Goal: Task Accomplishment & Management: Complete application form

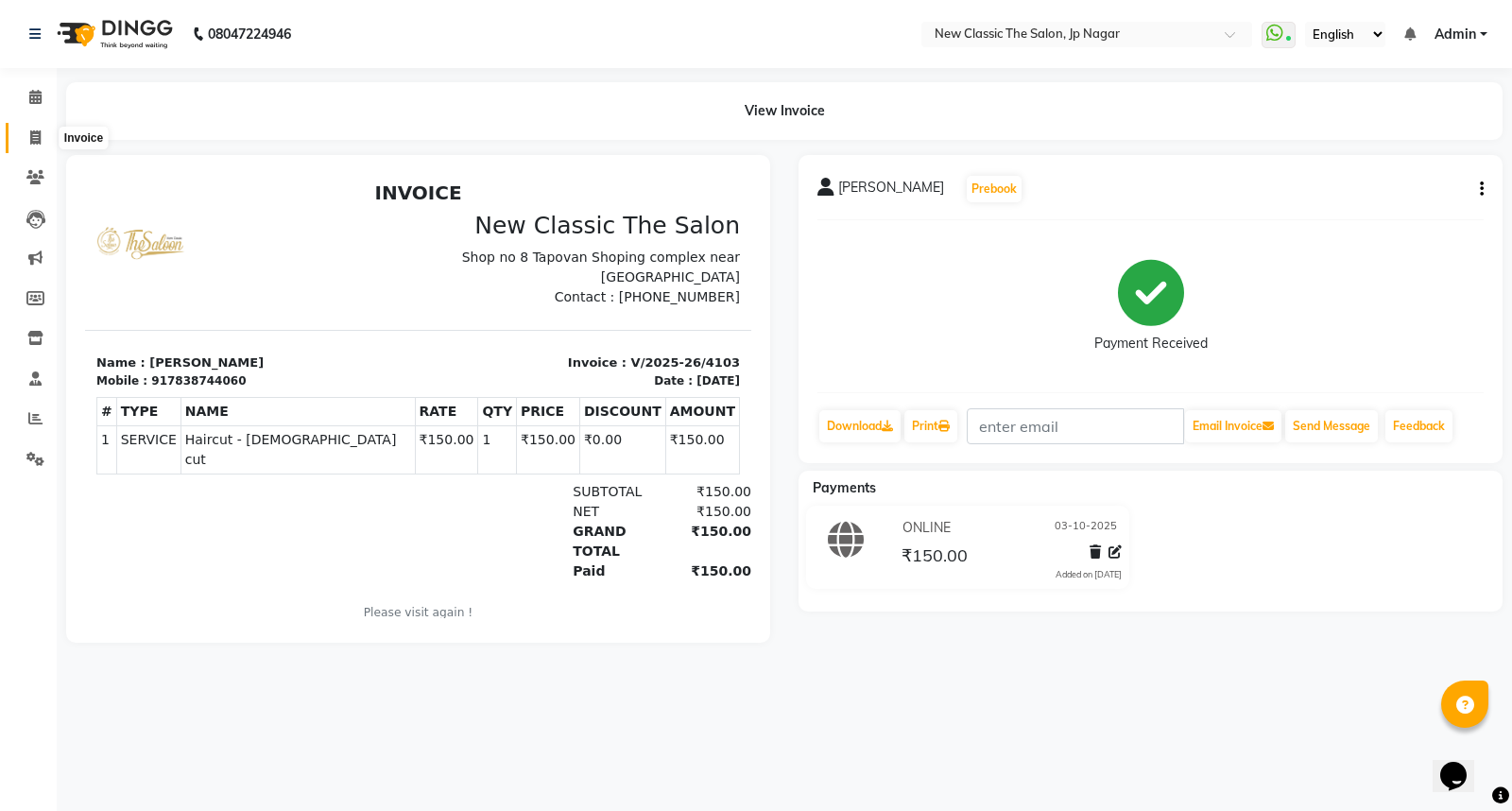
click at [33, 134] on icon at bounding box center [36, 137] width 11 height 14
select select "service"
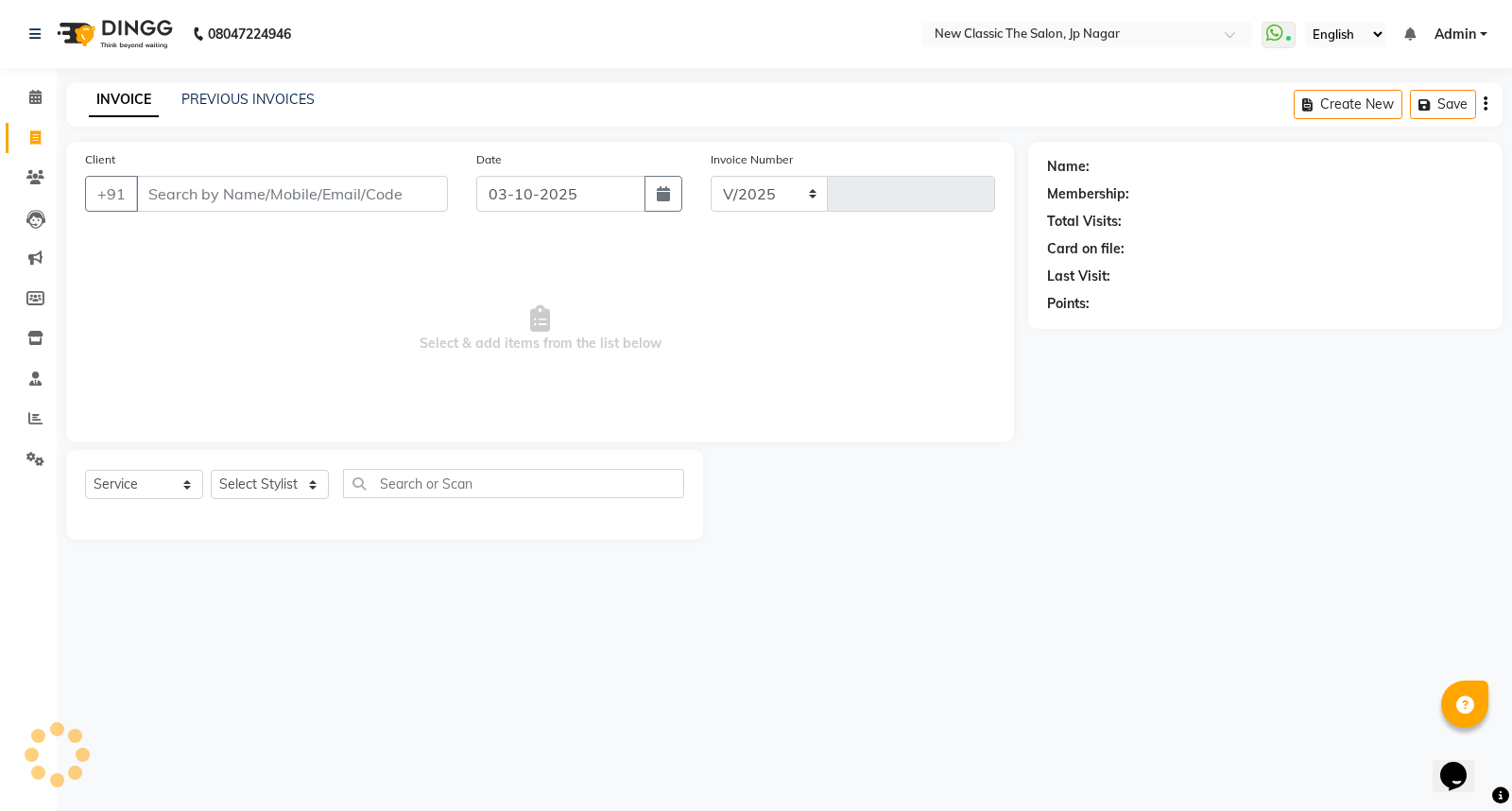
select select "4678"
type input "4104"
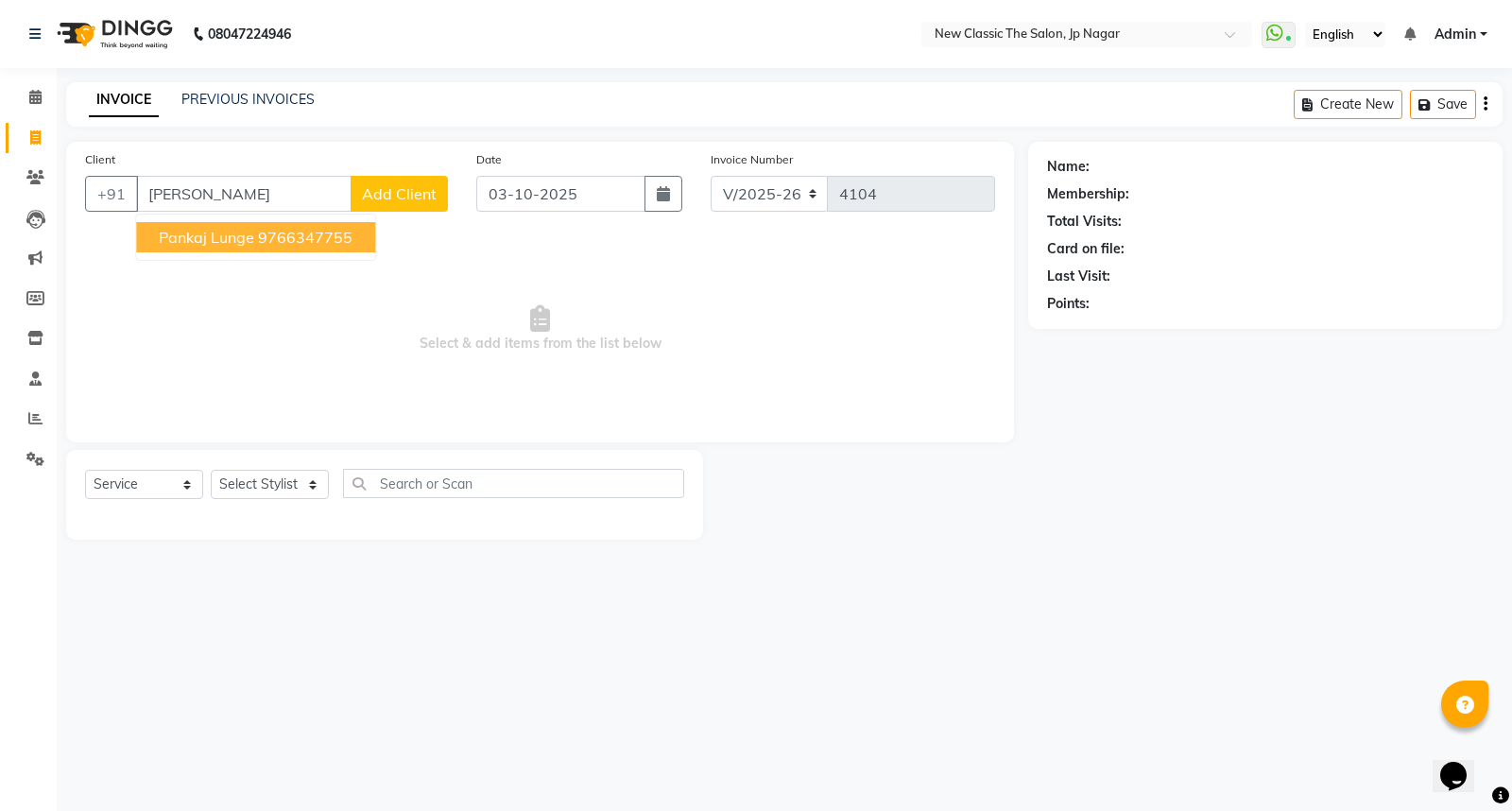
click at [263, 238] on ngb-highlight "9766347755" at bounding box center [305, 237] width 95 height 19
type input "9766347755"
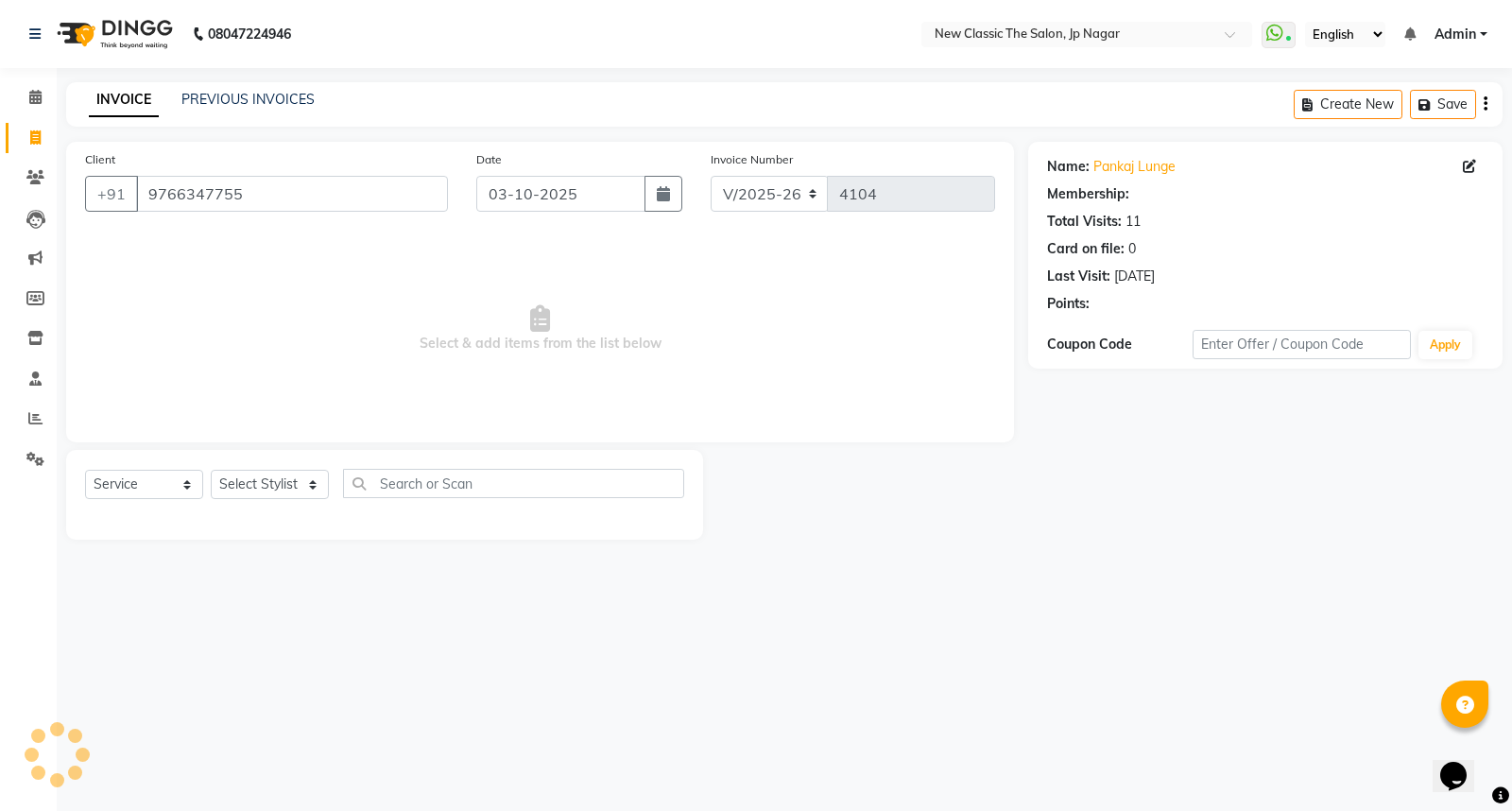
select select "1: Object"
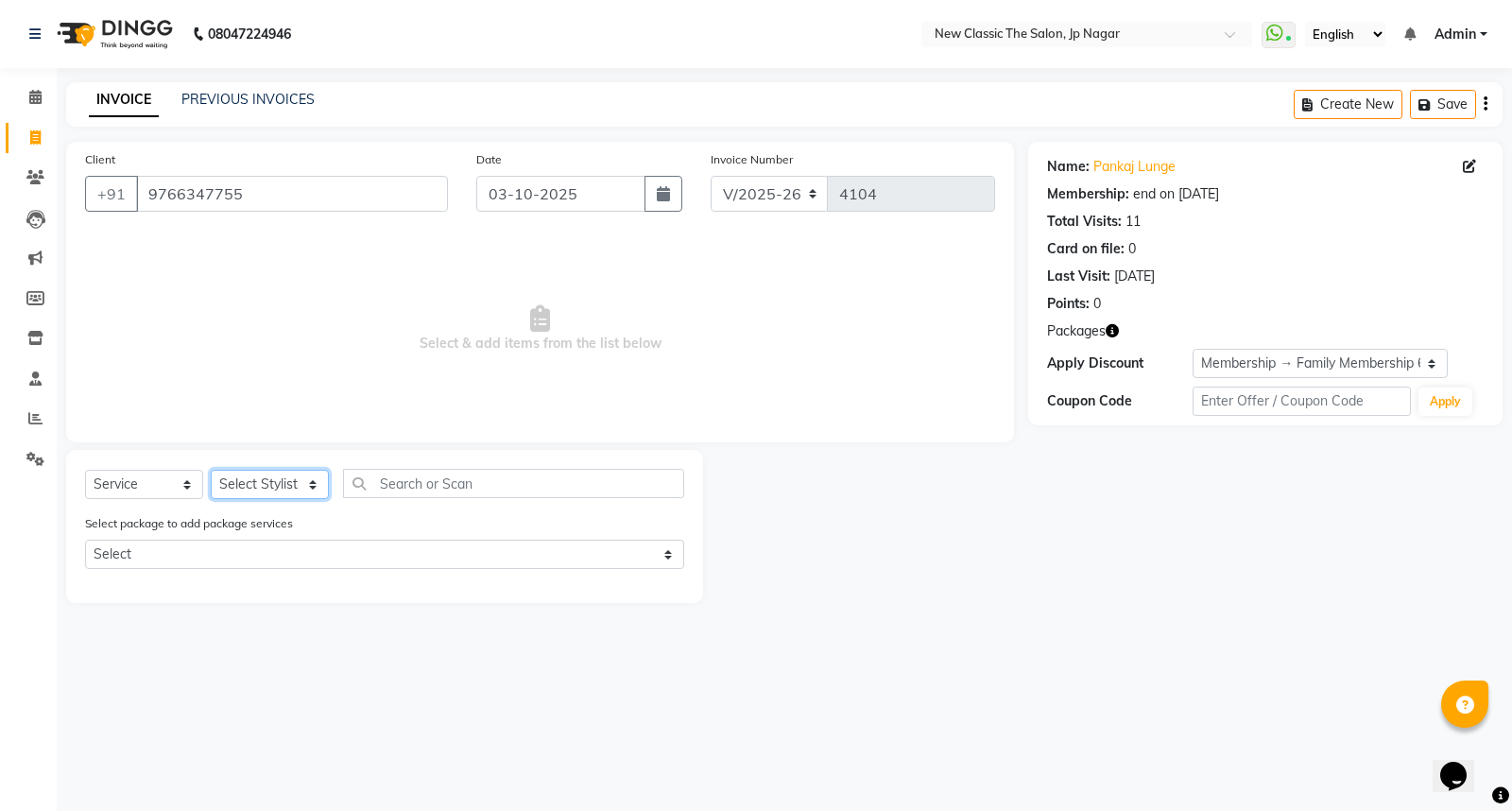
click at [269, 482] on select "Select Stylist Amit [PERSON_NAME] [PERSON_NAME] [PERSON_NAME] Manager [PERSON_N…" at bounding box center [270, 485] width 119 height 30
select select "27780"
click at [210, 471] on select "Select Stylist Amit [PERSON_NAME] [PERSON_NAME] [PERSON_NAME] Manager [PERSON_N…" at bounding box center [270, 485] width 119 height 30
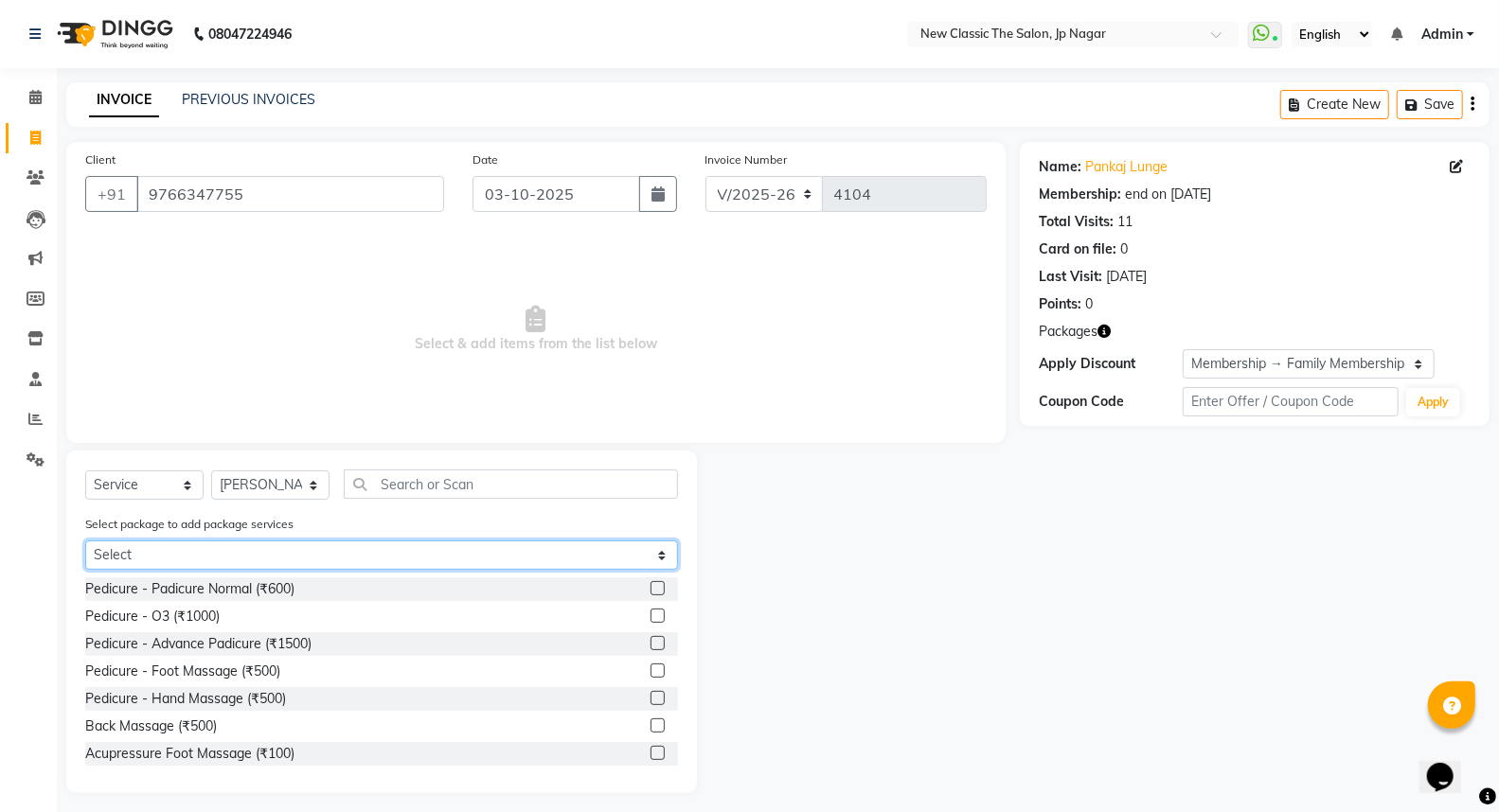
click at [374, 555] on select "Select Family Membership 6000" at bounding box center [381, 555] width 593 height 30
select select "1: Object"
click at [85, 540] on select "Select Family Membership 6000" at bounding box center [381, 555] width 593 height 30
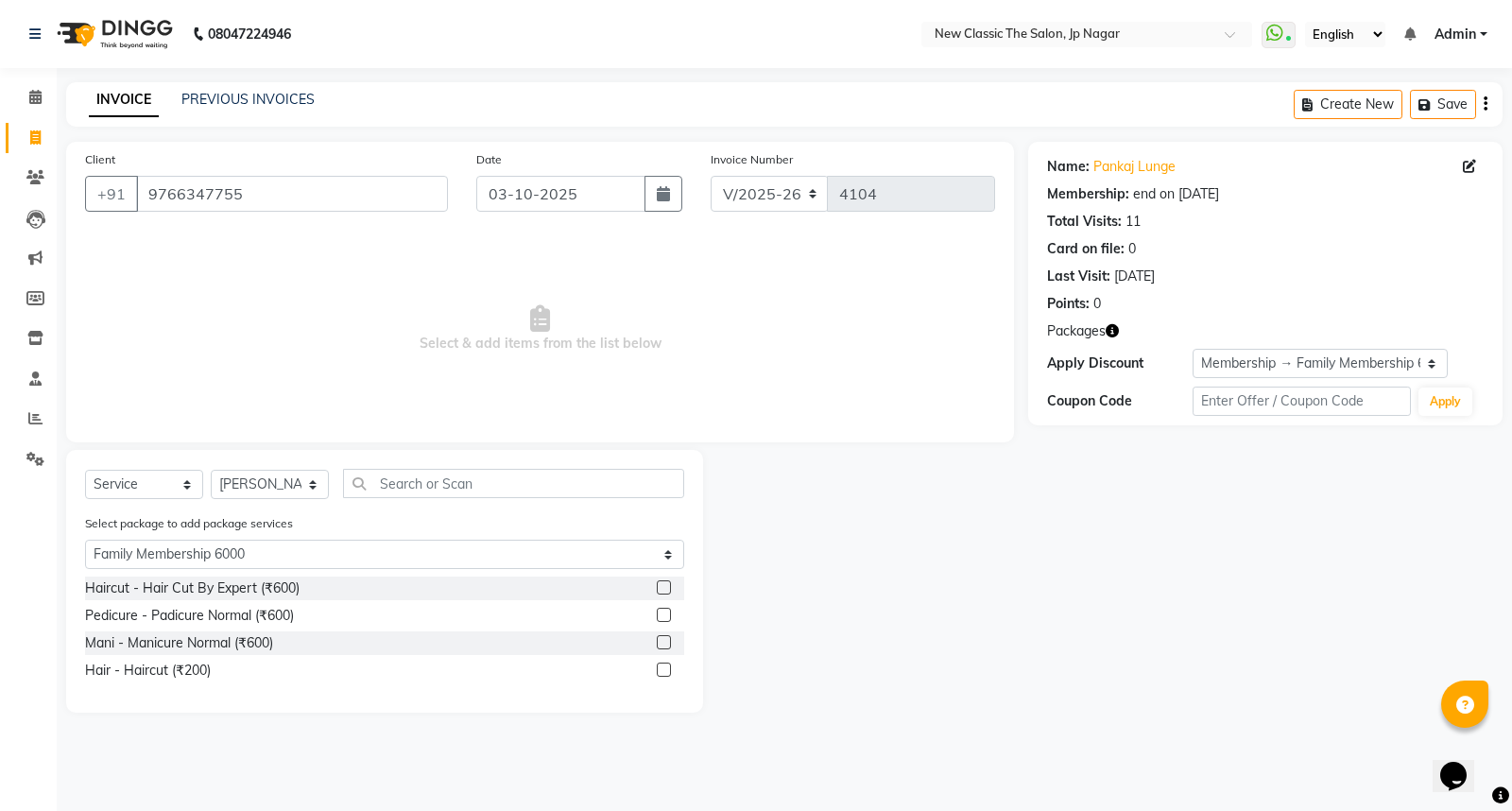
click at [660, 671] on label at bounding box center [664, 670] width 14 height 14
click at [660, 671] on input "checkbox" at bounding box center [663, 671] width 12 height 12
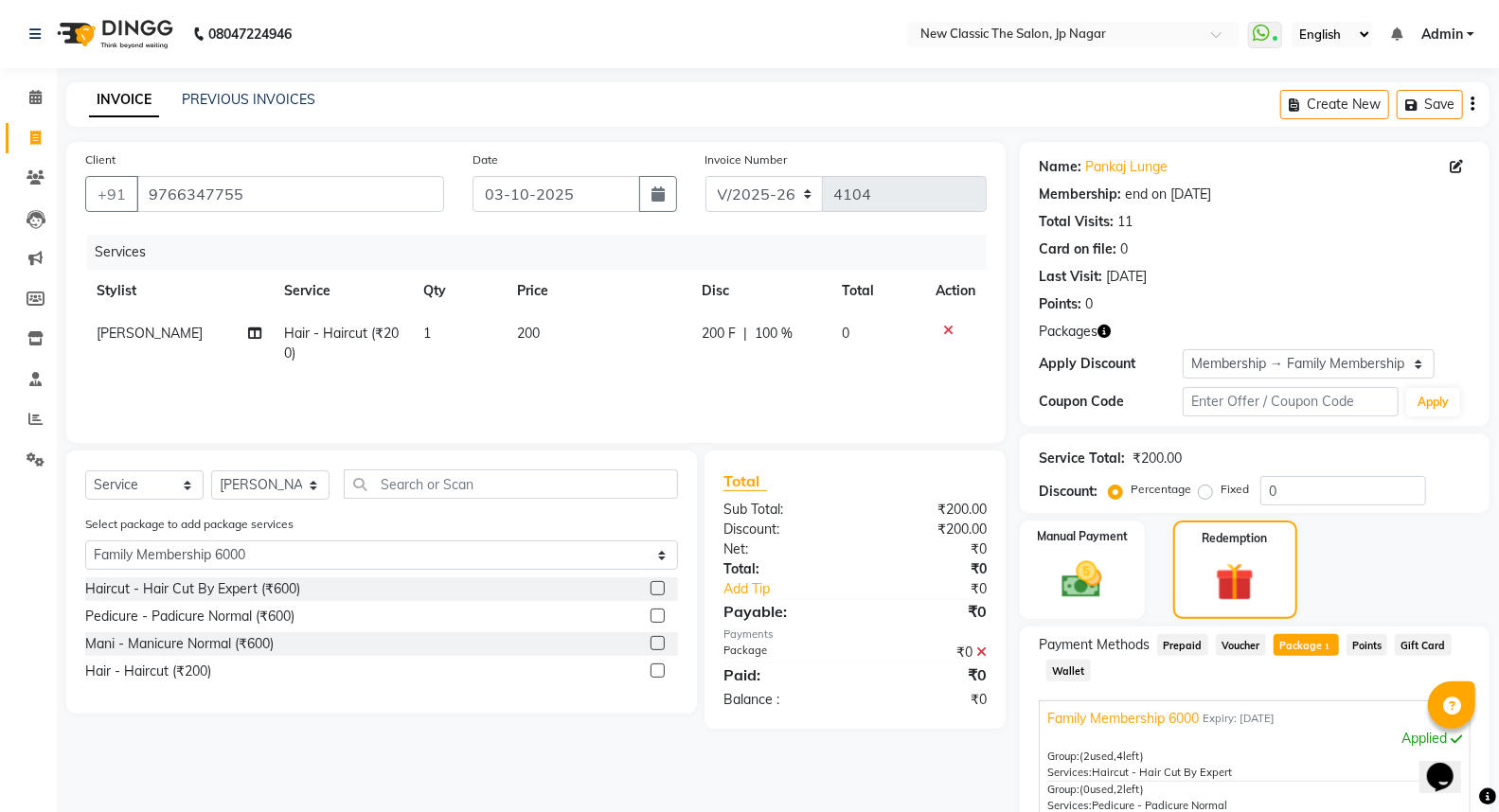
click at [655, 671] on label at bounding box center [657, 671] width 14 height 14
click at [655, 671] on input "checkbox" at bounding box center [656, 672] width 12 height 12
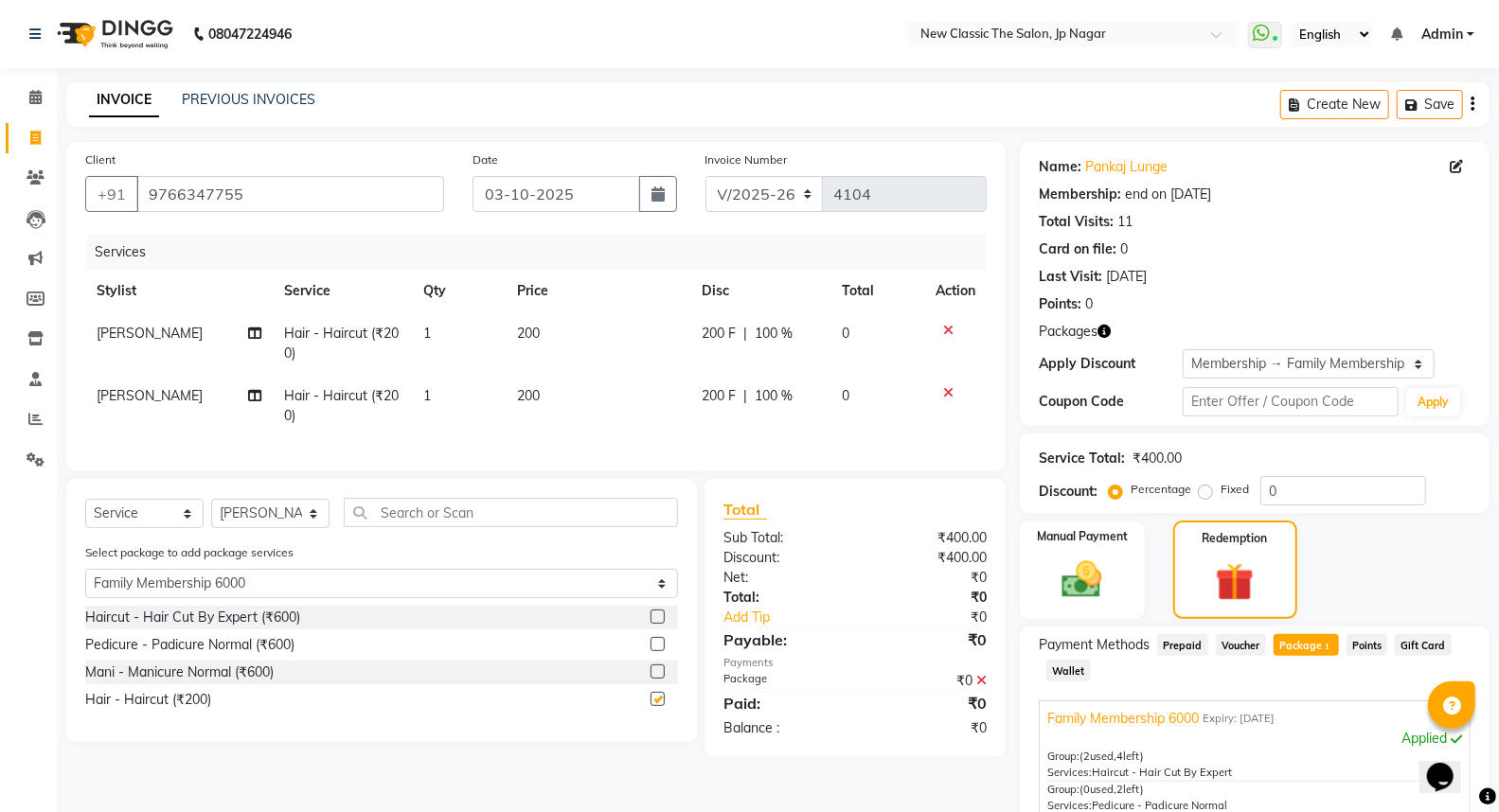
checkbox input "false"
click at [395, 527] on input "text" at bounding box center [511, 512] width 334 height 30
type input "c"
select select "0: undefined"
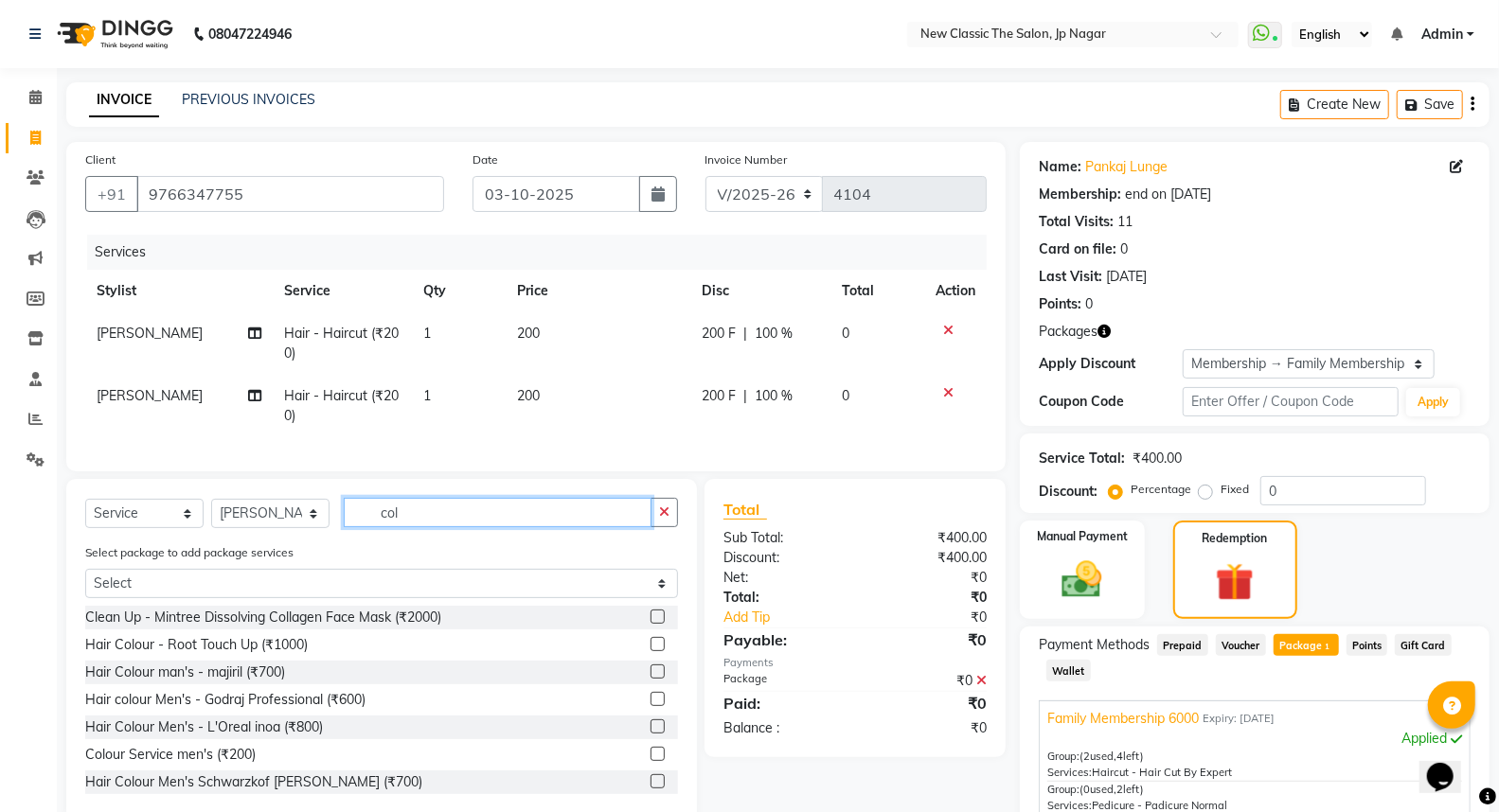
type input "col"
click at [650, 734] on label at bounding box center [657, 726] width 14 height 14
click at [650, 734] on input "checkbox" at bounding box center [656, 727] width 12 height 12
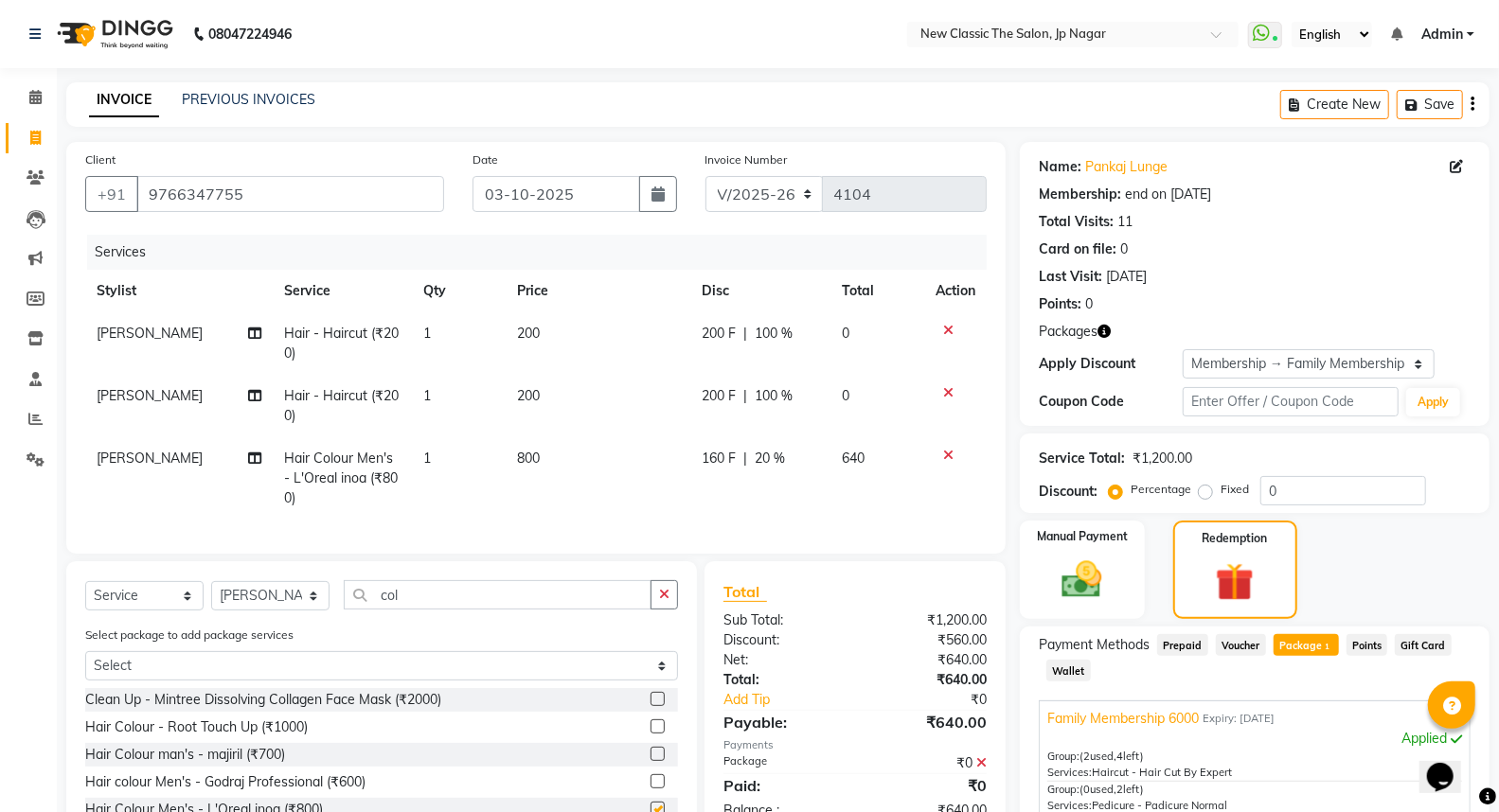
checkbox input "false"
drag, startPoint x: 661, startPoint y: 608, endPoint x: 651, endPoint y: 615, distance: 12.2
click at [655, 609] on button "button" at bounding box center [664, 595] width 28 height 30
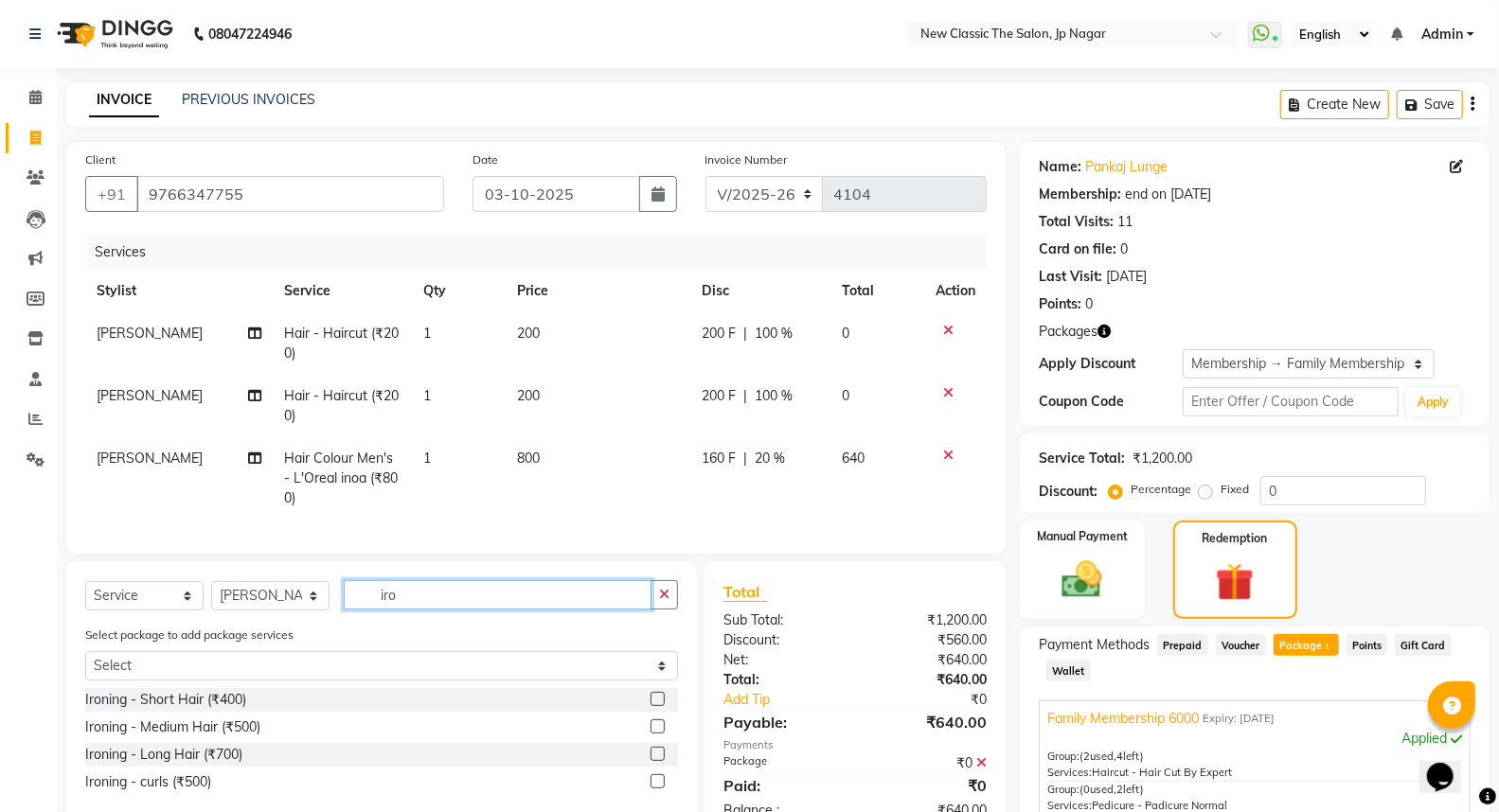
type input "iro"
click at [654, 761] on label at bounding box center [657, 754] width 14 height 14
click at [654, 761] on input "checkbox" at bounding box center [656, 755] width 12 height 12
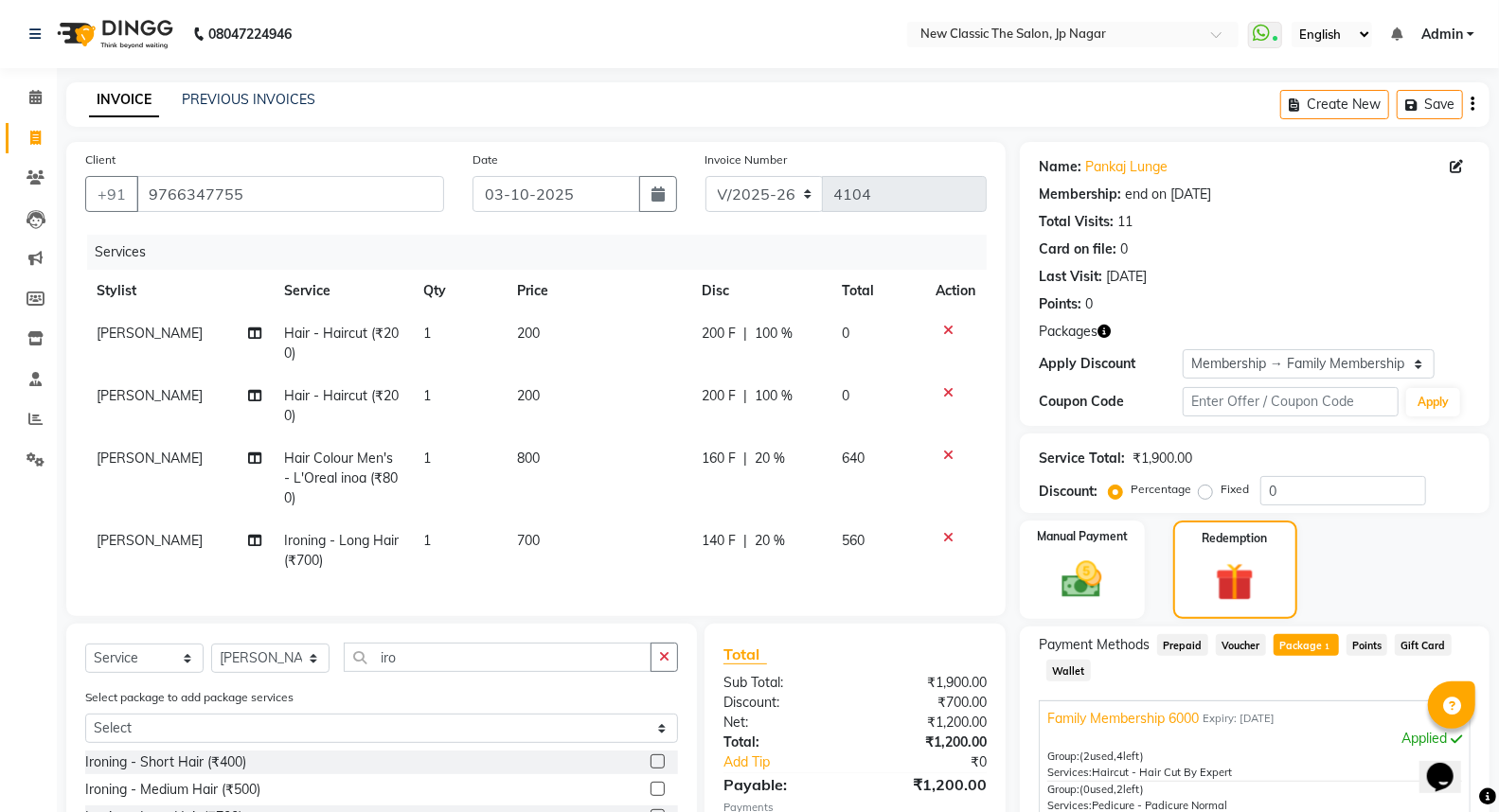
checkbox input "false"
click at [658, 672] on button "button" at bounding box center [664, 658] width 28 height 30
type input "thr"
click at [659, 768] on label at bounding box center [657, 762] width 14 height 14
click at [659, 768] on input "checkbox" at bounding box center [656, 763] width 12 height 12
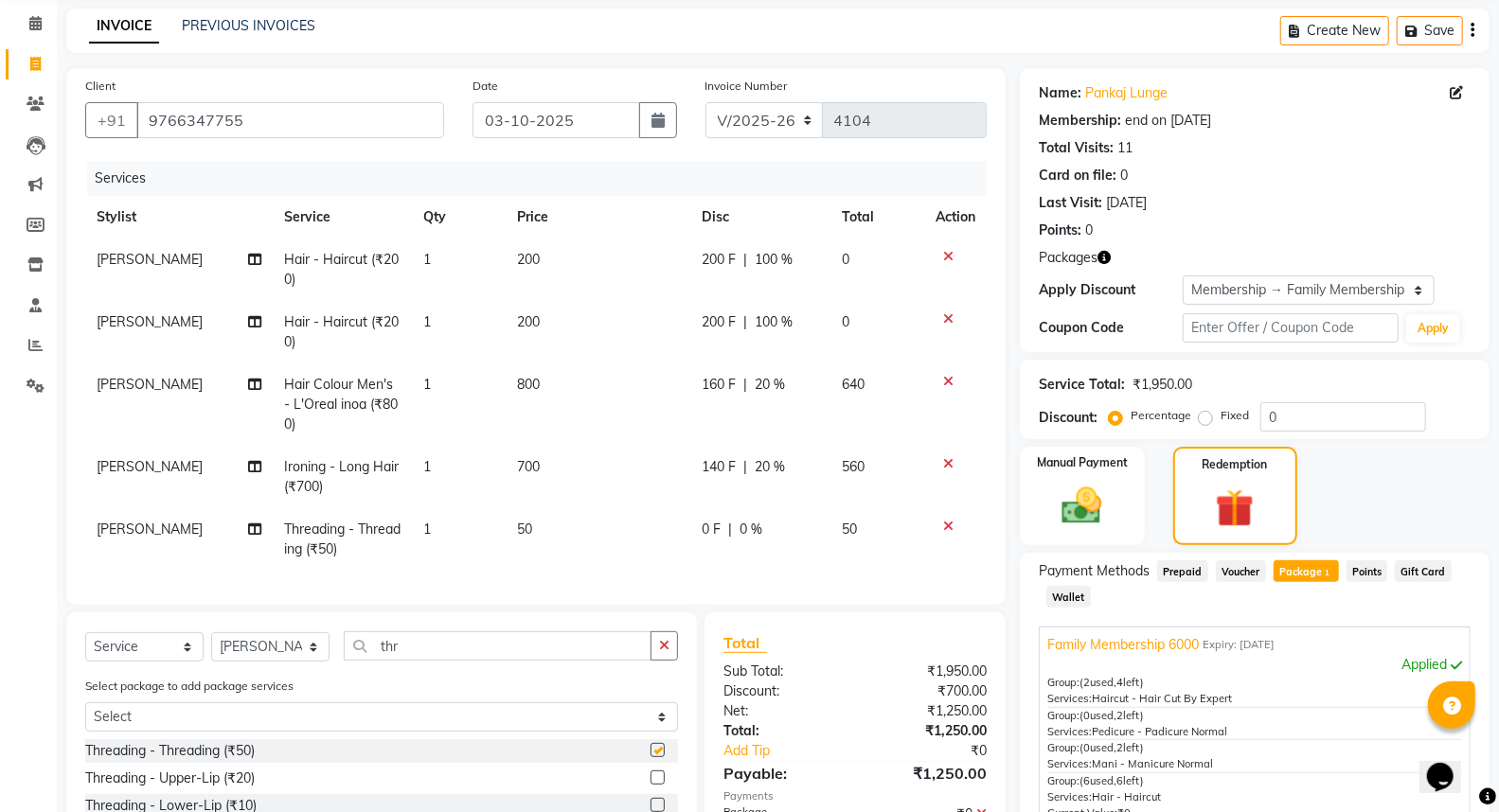
checkbox input "false"
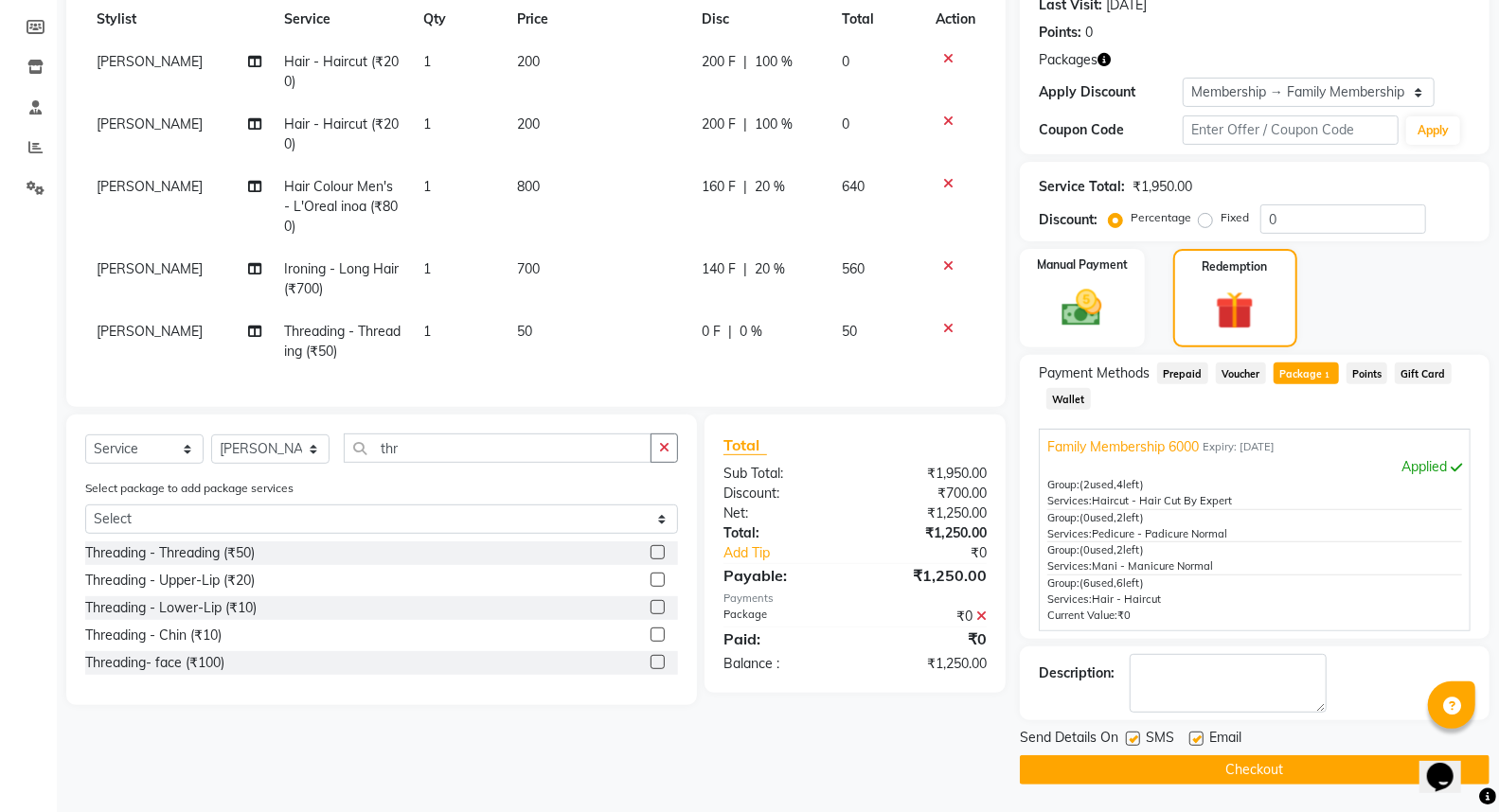
click at [659, 586] on label at bounding box center [657, 580] width 14 height 14
click at [659, 586] on input "checkbox" at bounding box center [656, 581] width 12 height 12
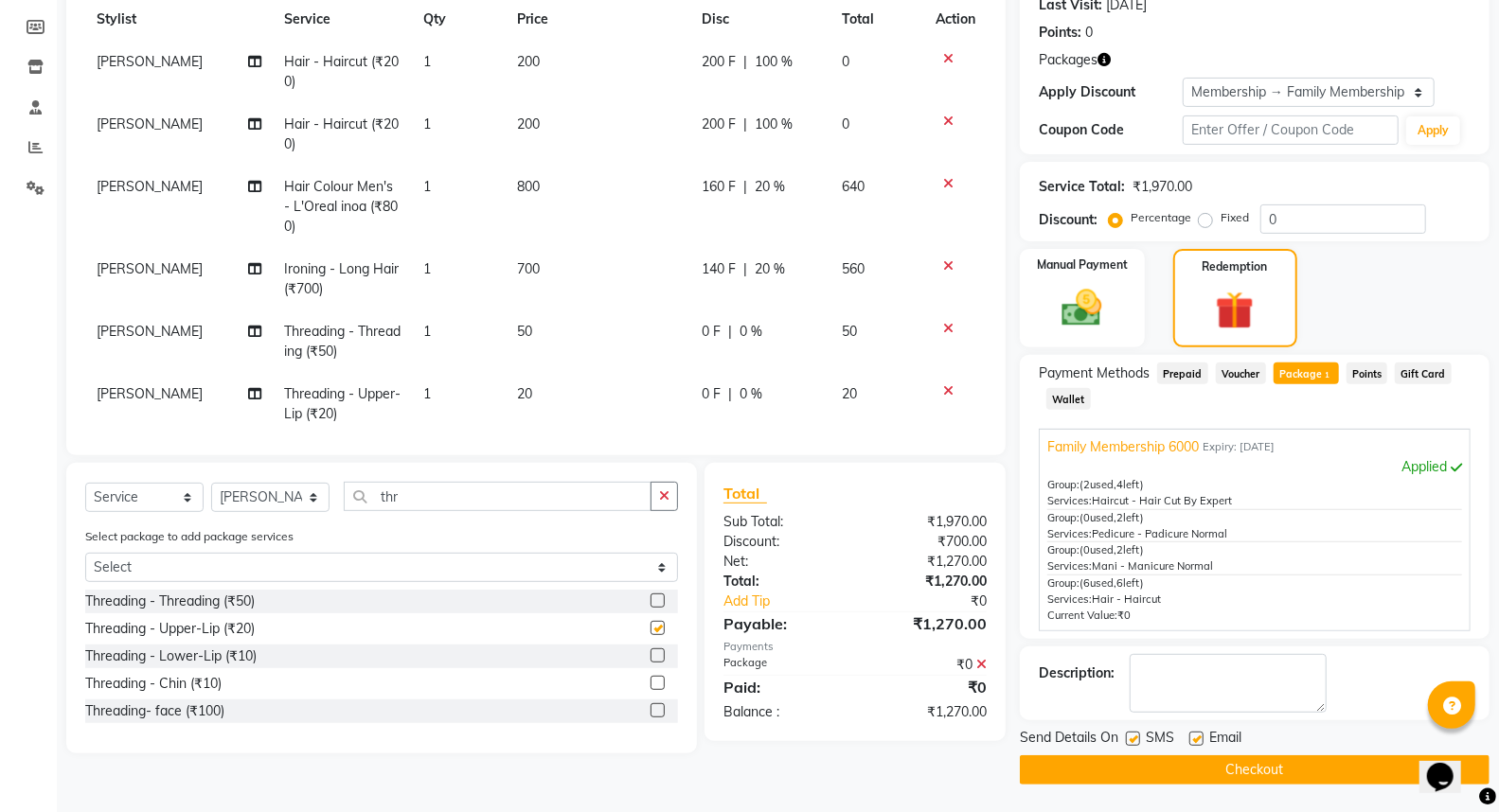
checkbox input "false"
click at [691, 383] on td "0 F | 0 %" at bounding box center [761, 404] width 141 height 62
select select "27780"
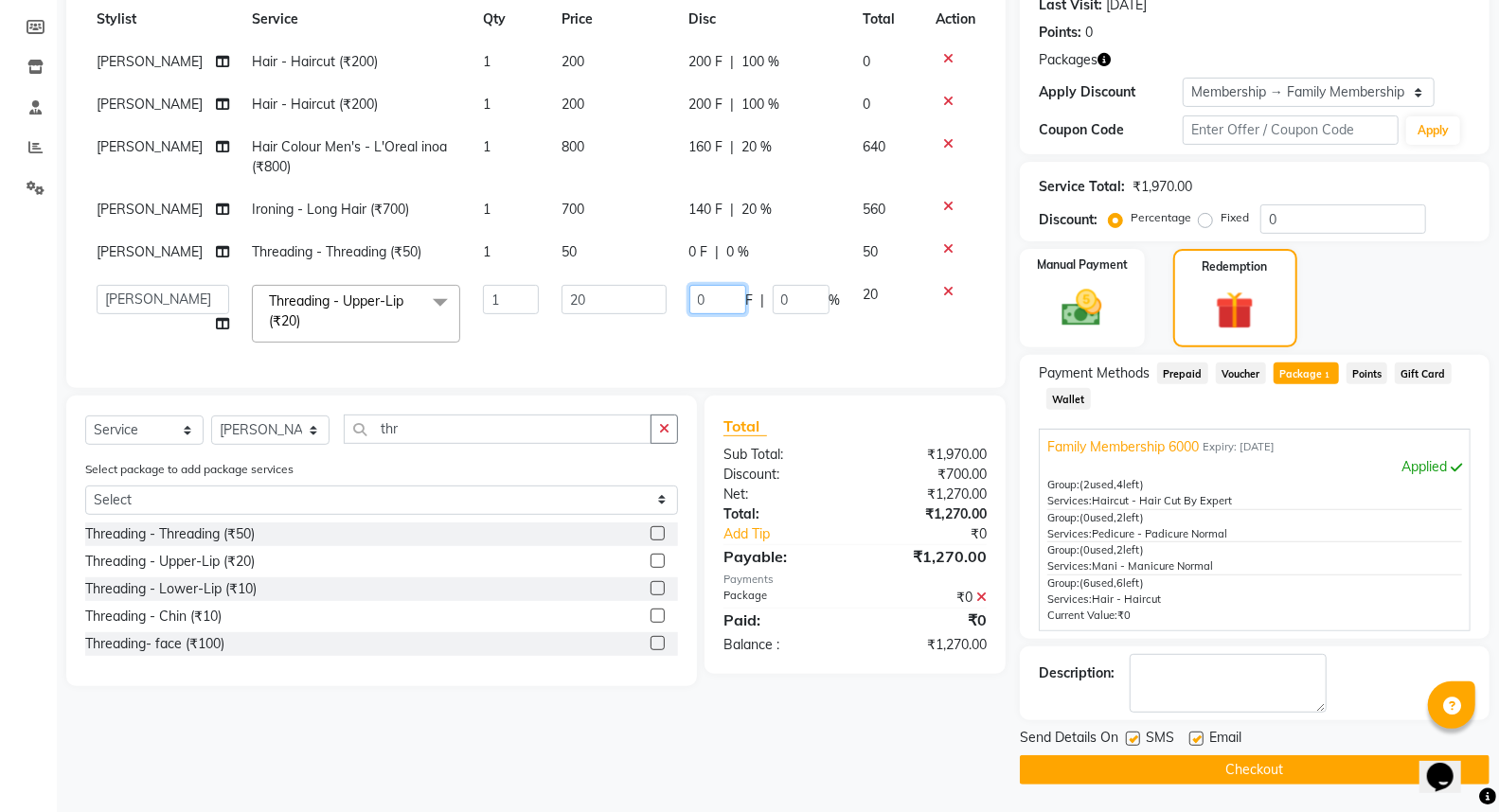
click at [693, 303] on input "0" at bounding box center [717, 300] width 56 height 30
type input "10"
click at [702, 332] on tbody "surendra Hair - Haircut (₹200) 1 200 200 F | 100 % 0 surendra Hair - Haircut (₹…" at bounding box center [535, 197] width 901 height 314
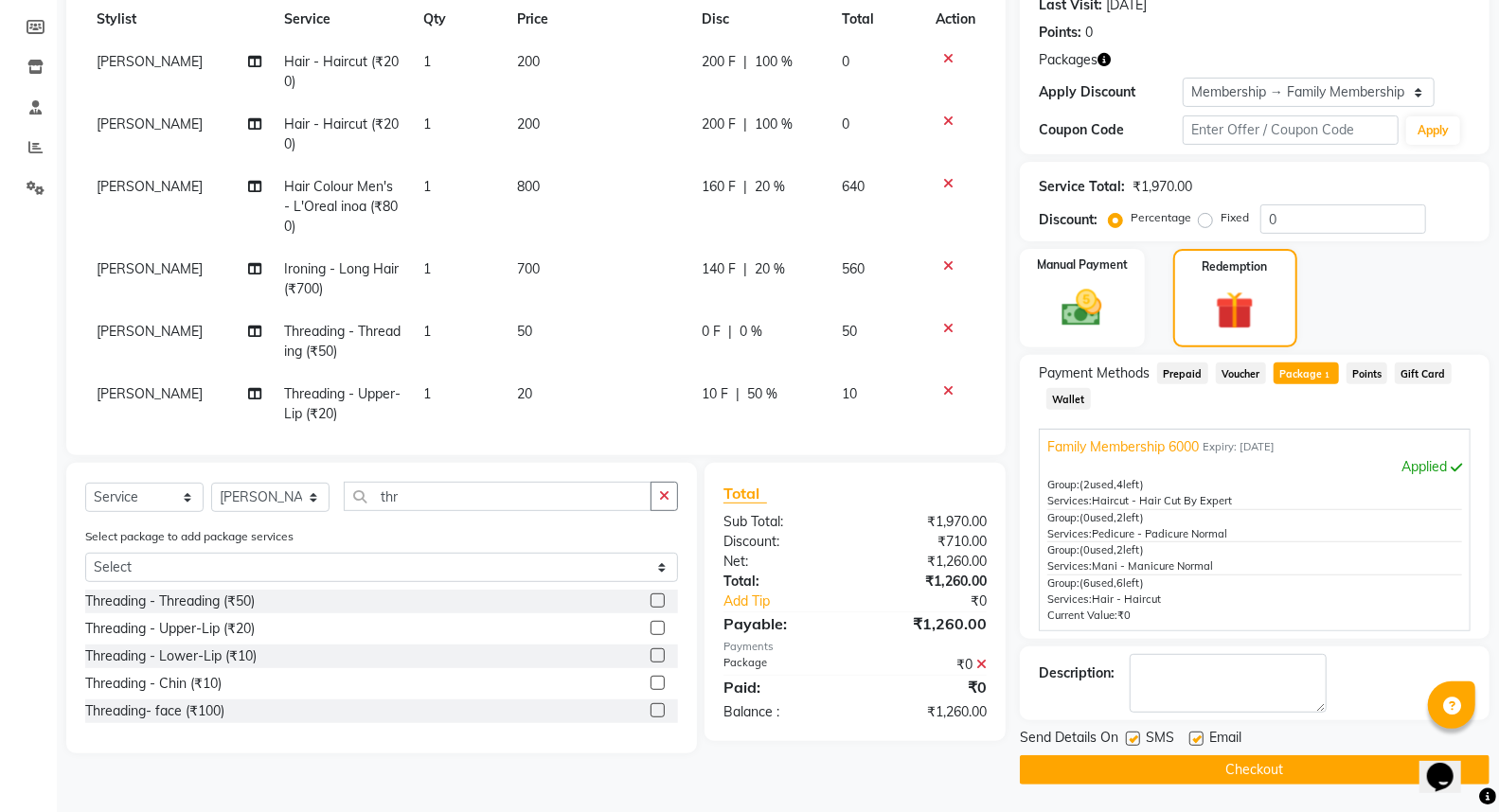
click at [1146, 774] on button "Checkout" at bounding box center [1255, 770] width 470 height 30
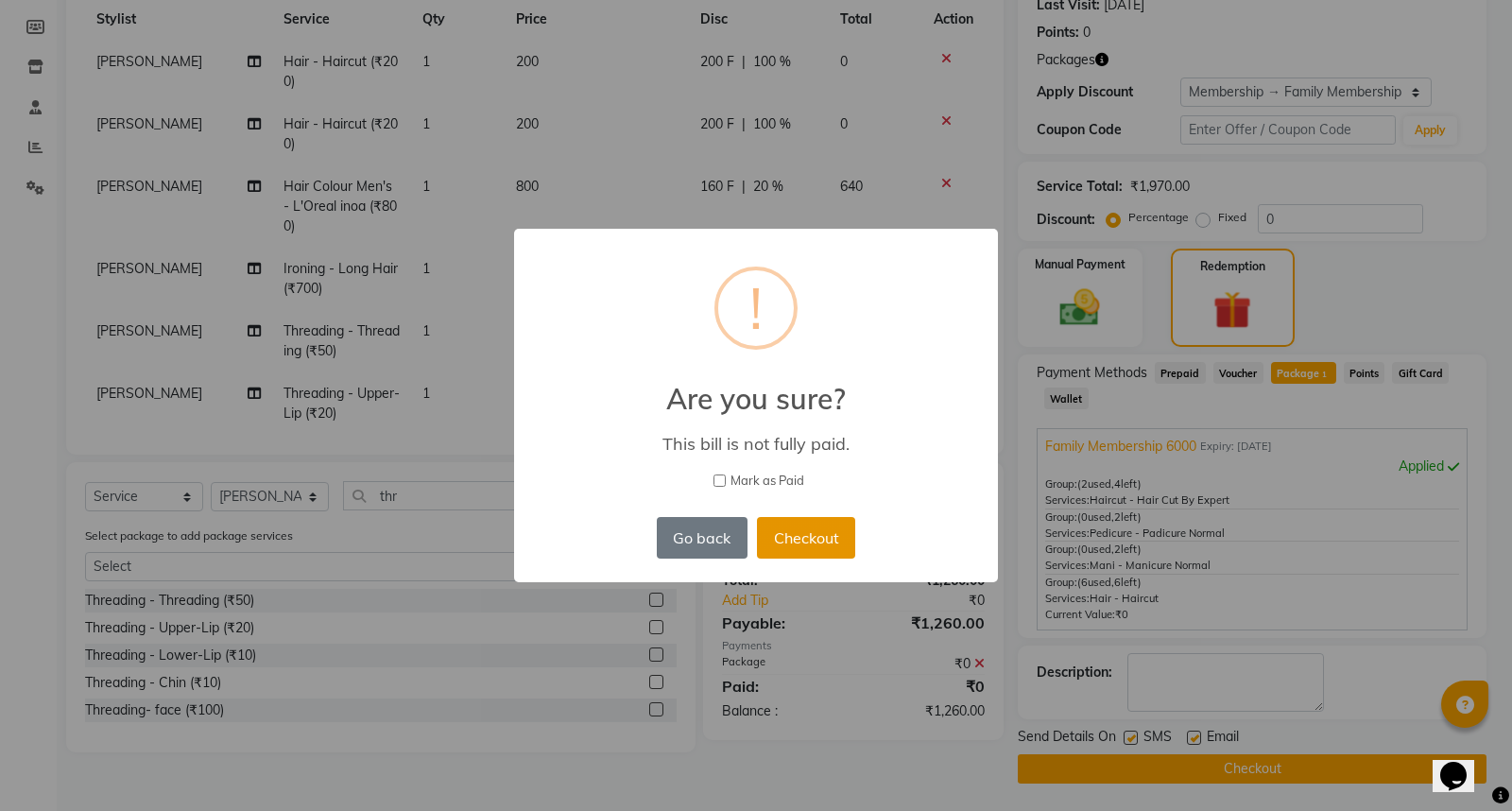
click at [794, 538] on button "Checkout" at bounding box center [807, 537] width 99 height 41
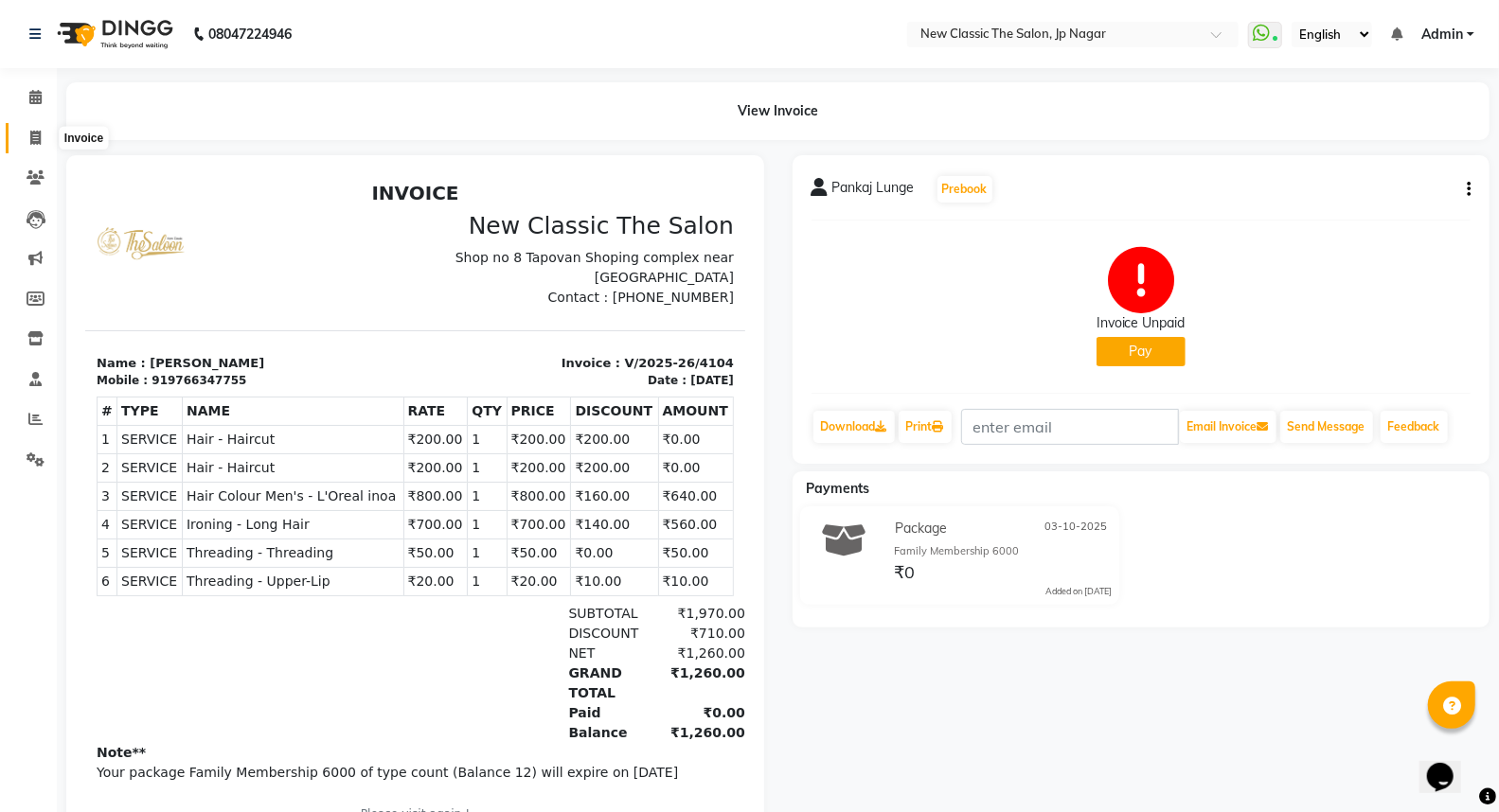
click at [34, 138] on icon at bounding box center [36, 137] width 11 height 14
select select "service"
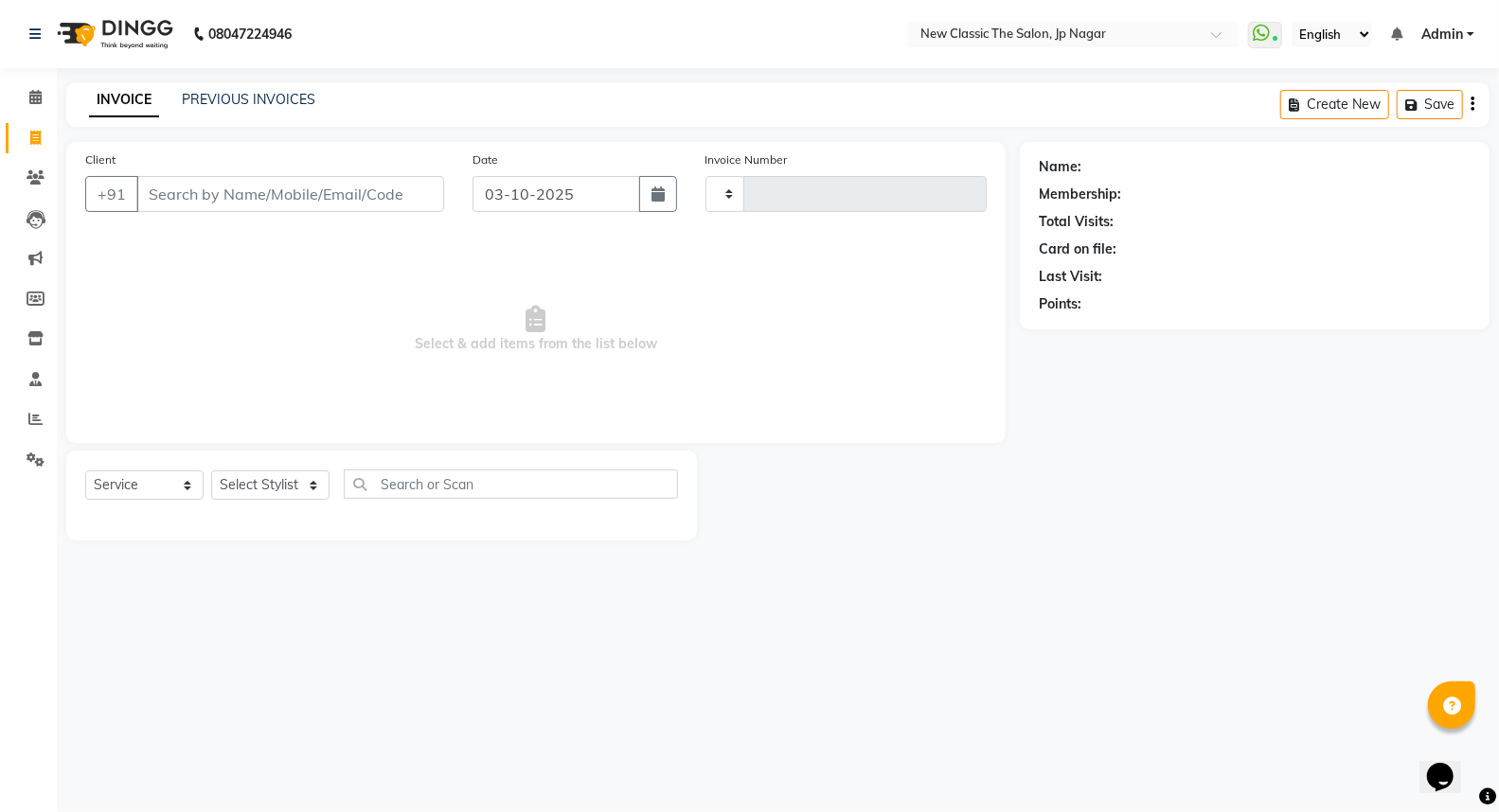
type input "4105"
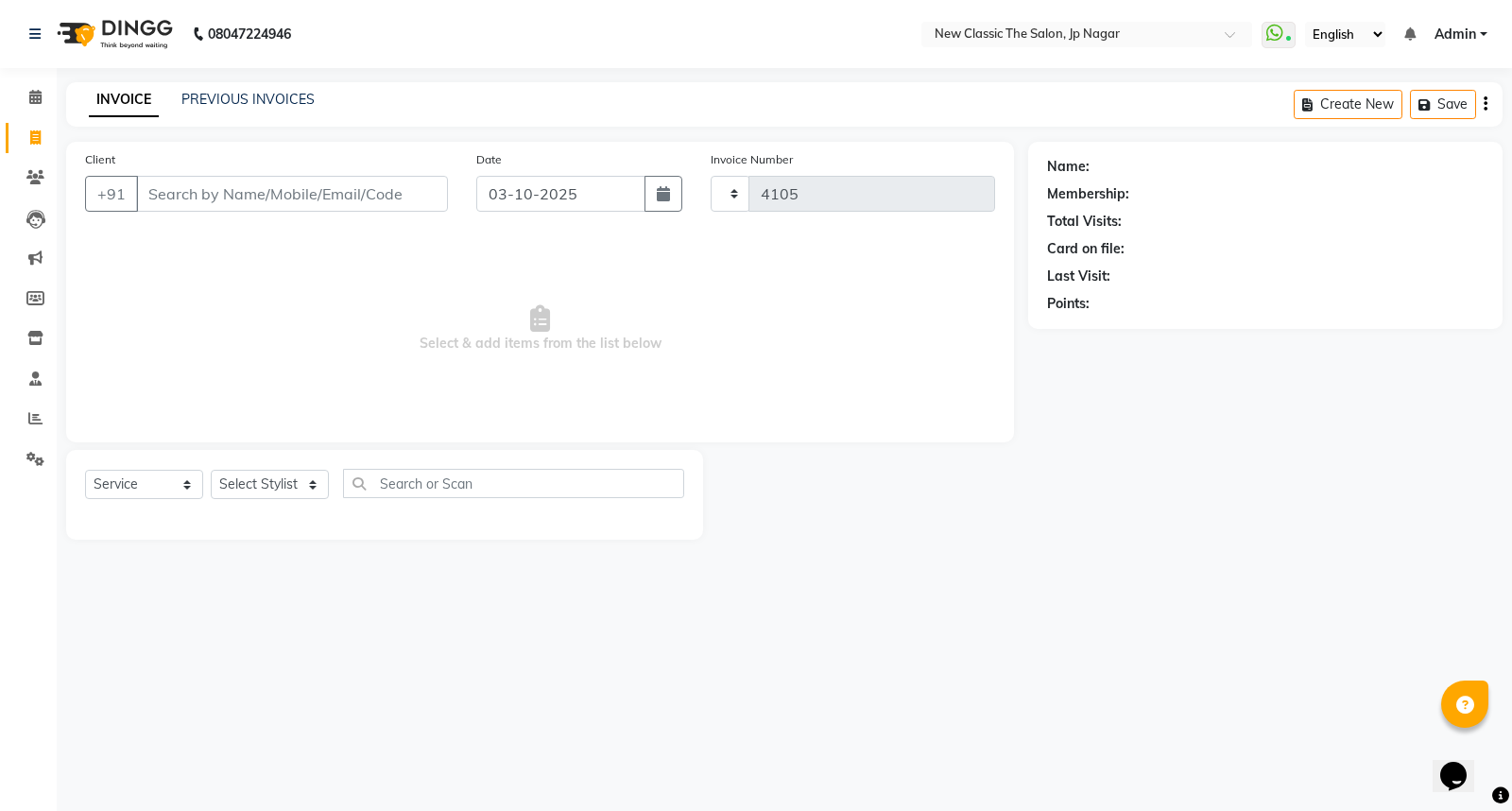
select select "4678"
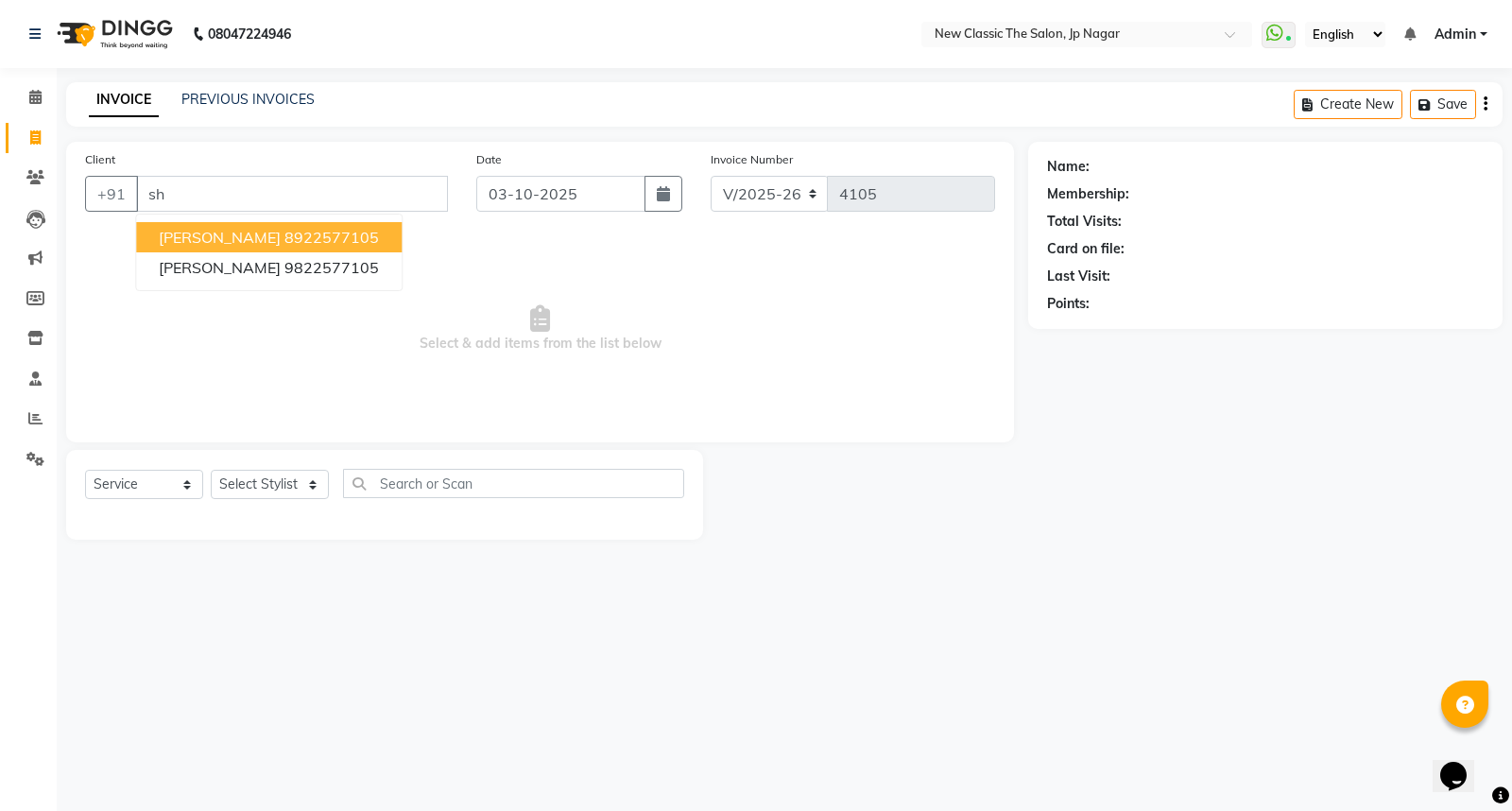
type input "s"
click at [165, 191] on input "98328" at bounding box center [244, 194] width 215 height 36
click at [221, 242] on span "[PERSON_NAME]" at bounding box center [219, 237] width 121 height 19
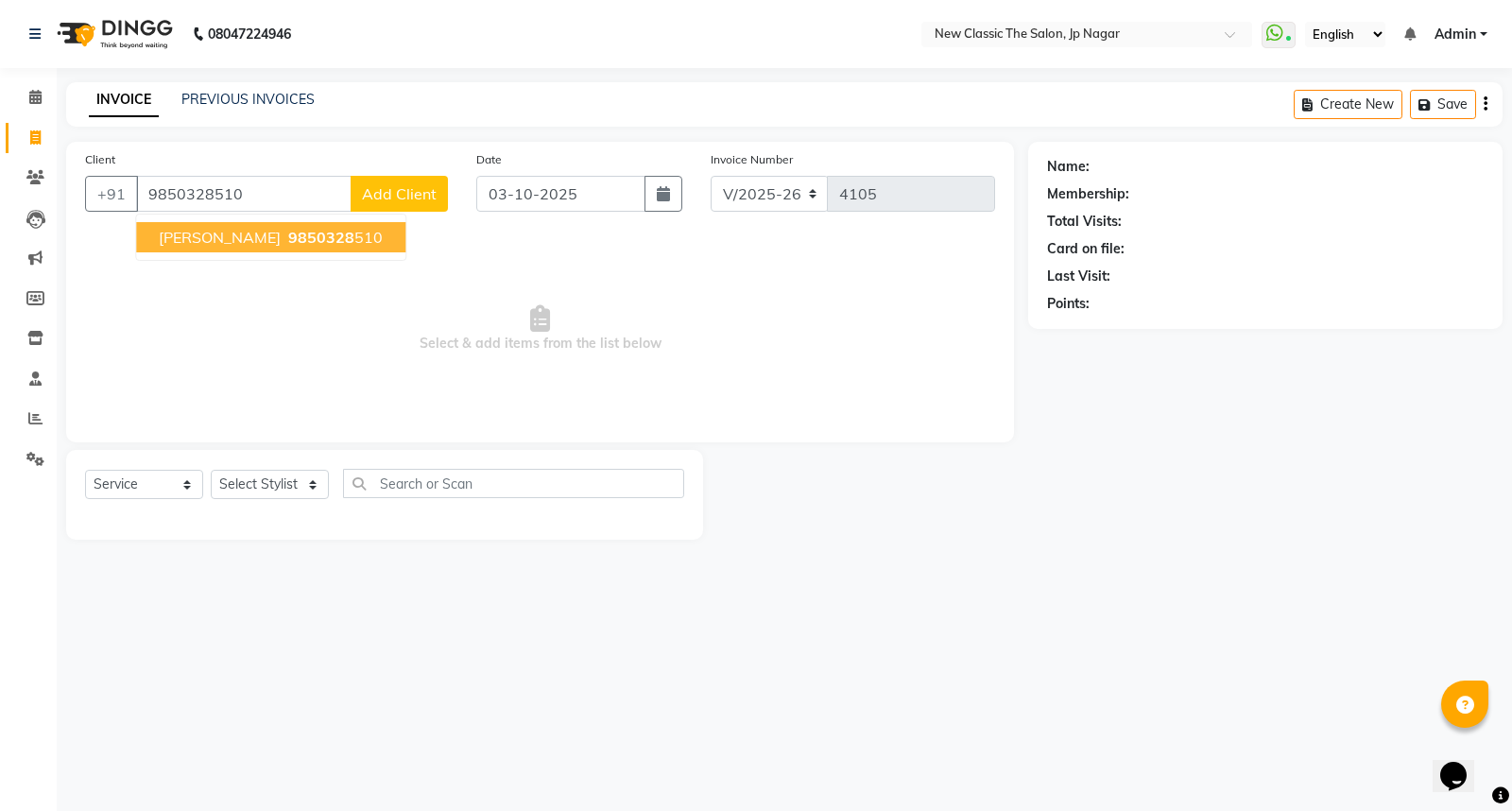
type input "9850328510"
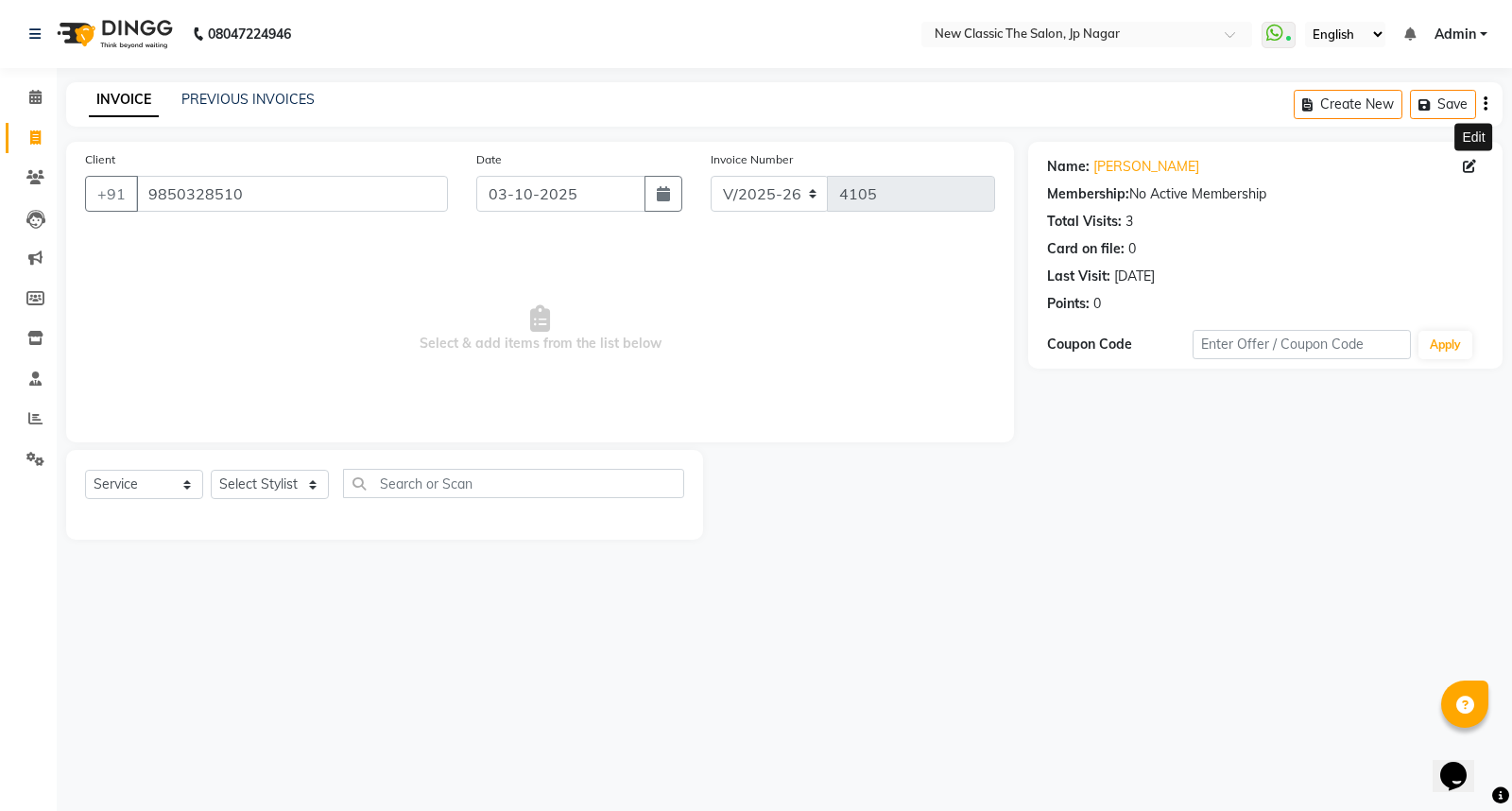
click at [1466, 166] on icon at bounding box center [1469, 166] width 13 height 13
select select "[DEMOGRAPHIC_DATA]"
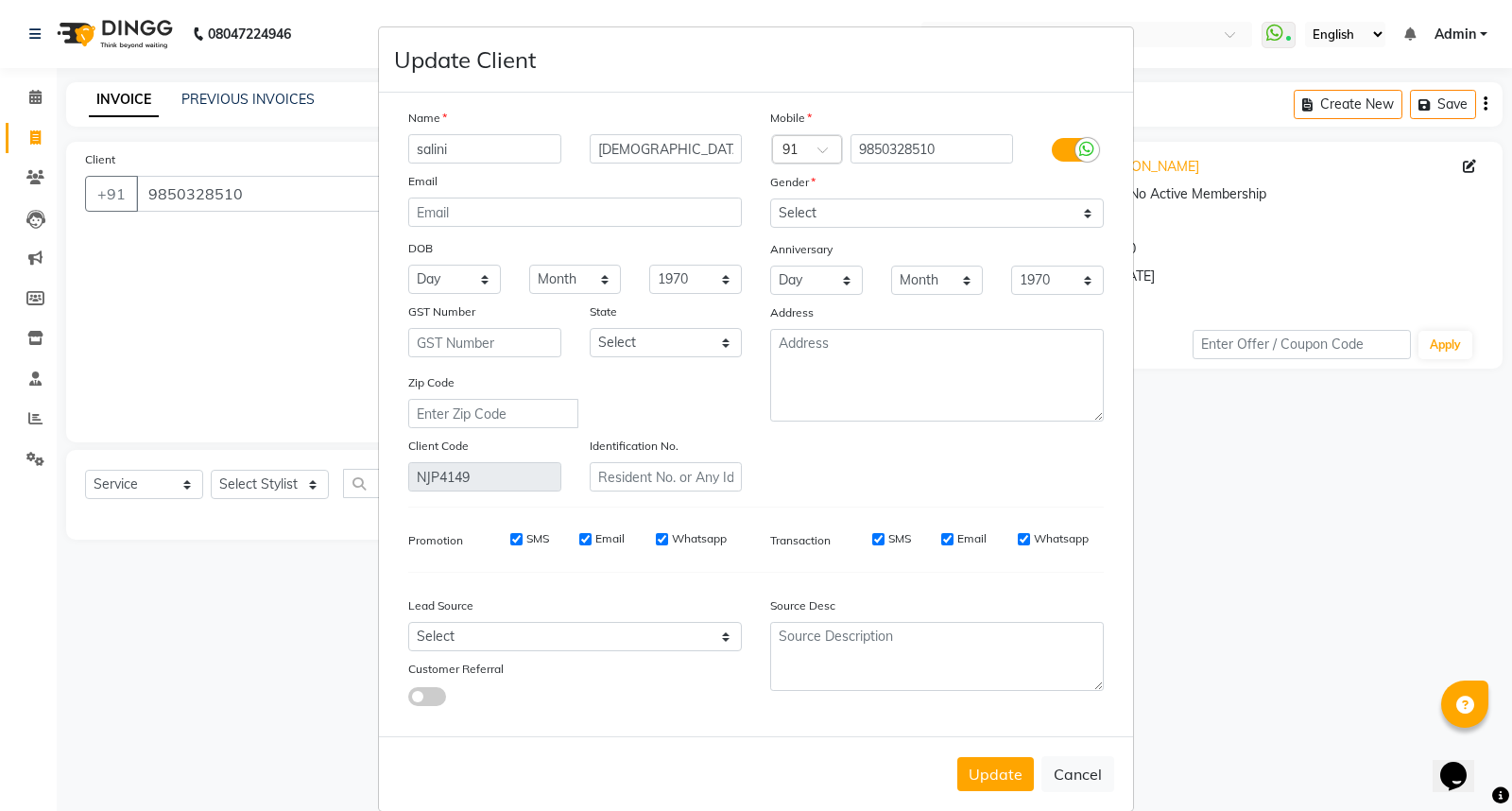
click at [417, 146] on input "salini" at bounding box center [484, 149] width 153 height 30
type input "[PERSON_NAME]"
click at [990, 778] on button "Update" at bounding box center [995, 774] width 77 height 34
select select
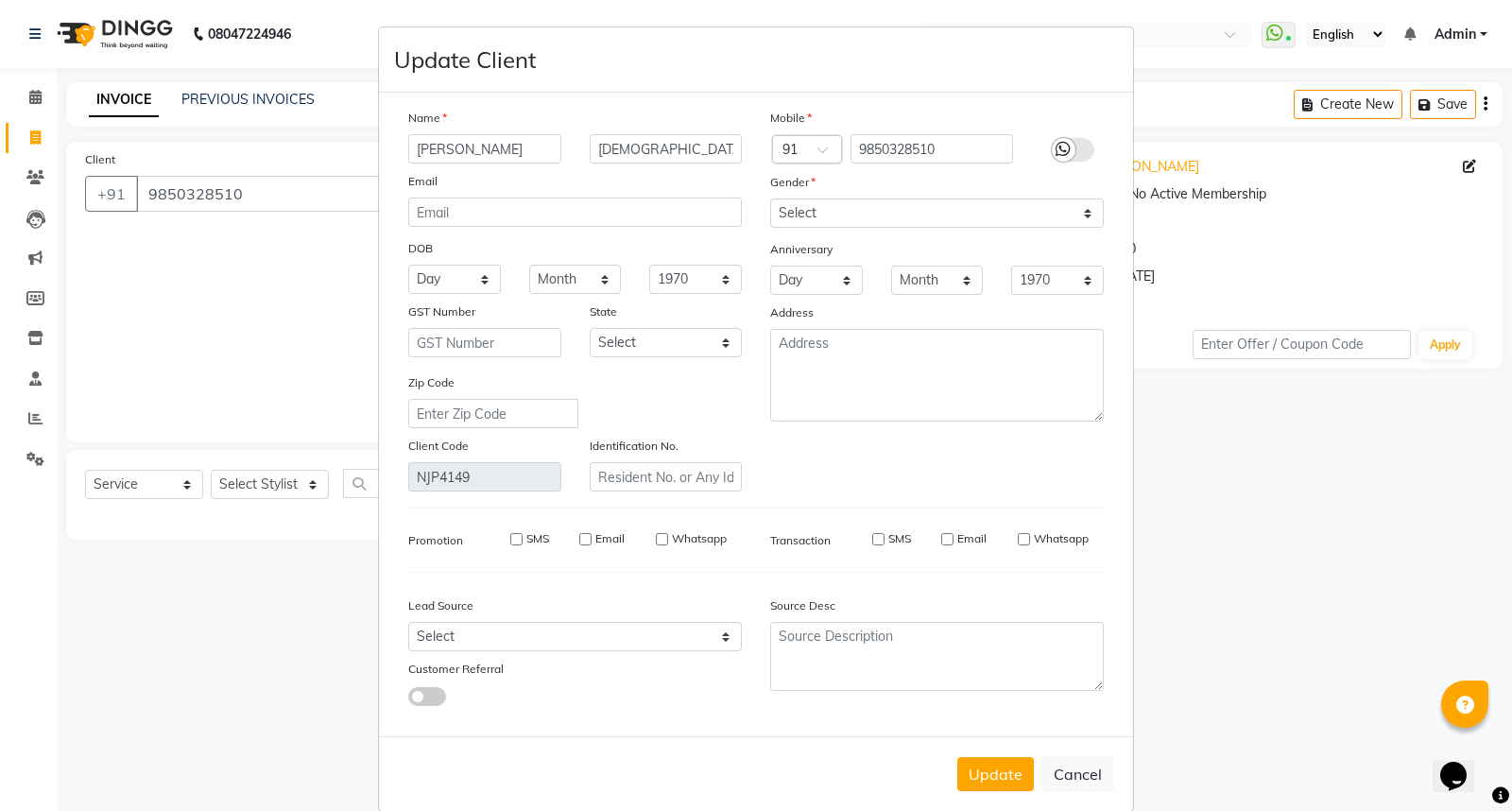
select select
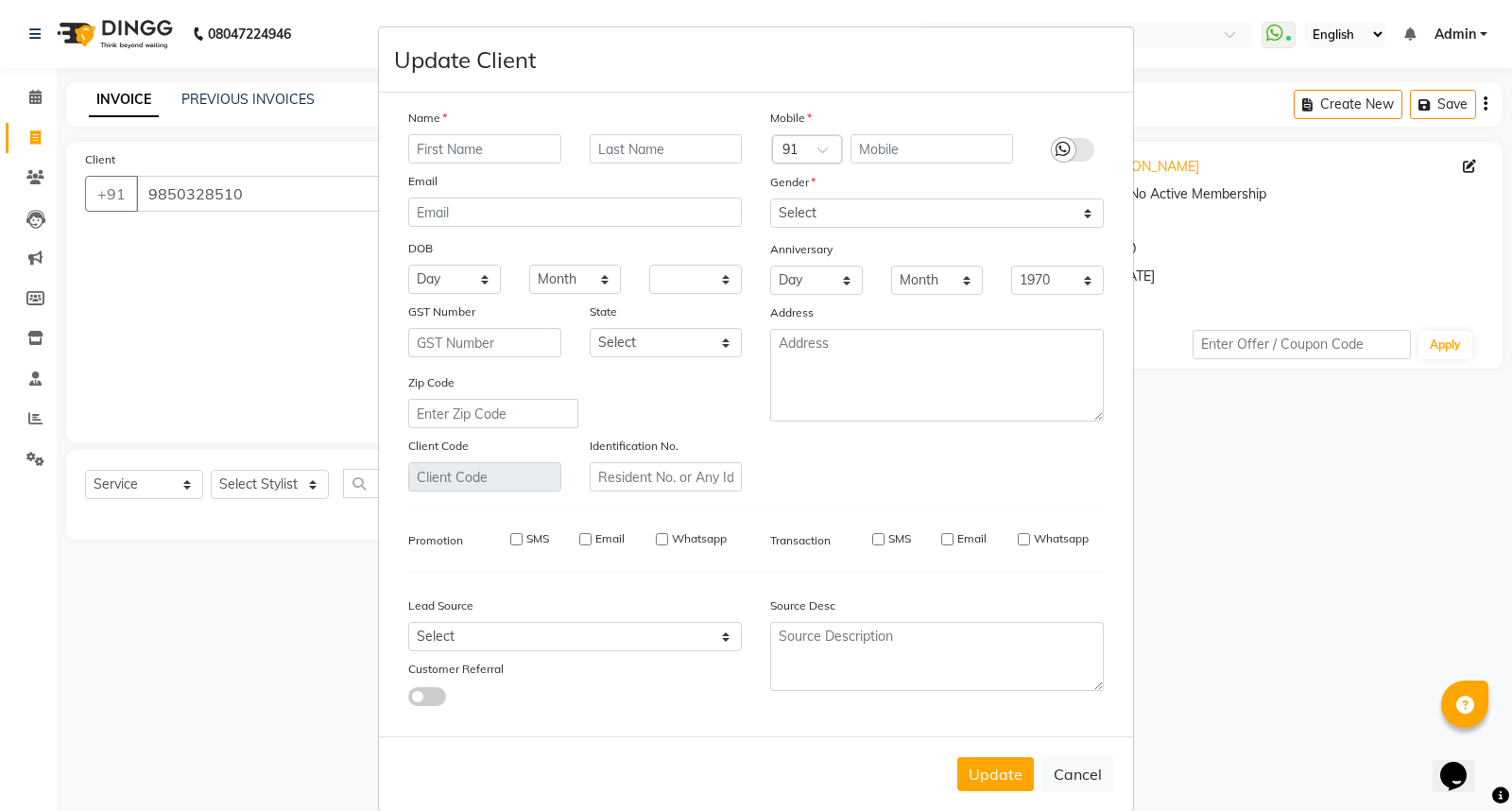
checkbox input "false"
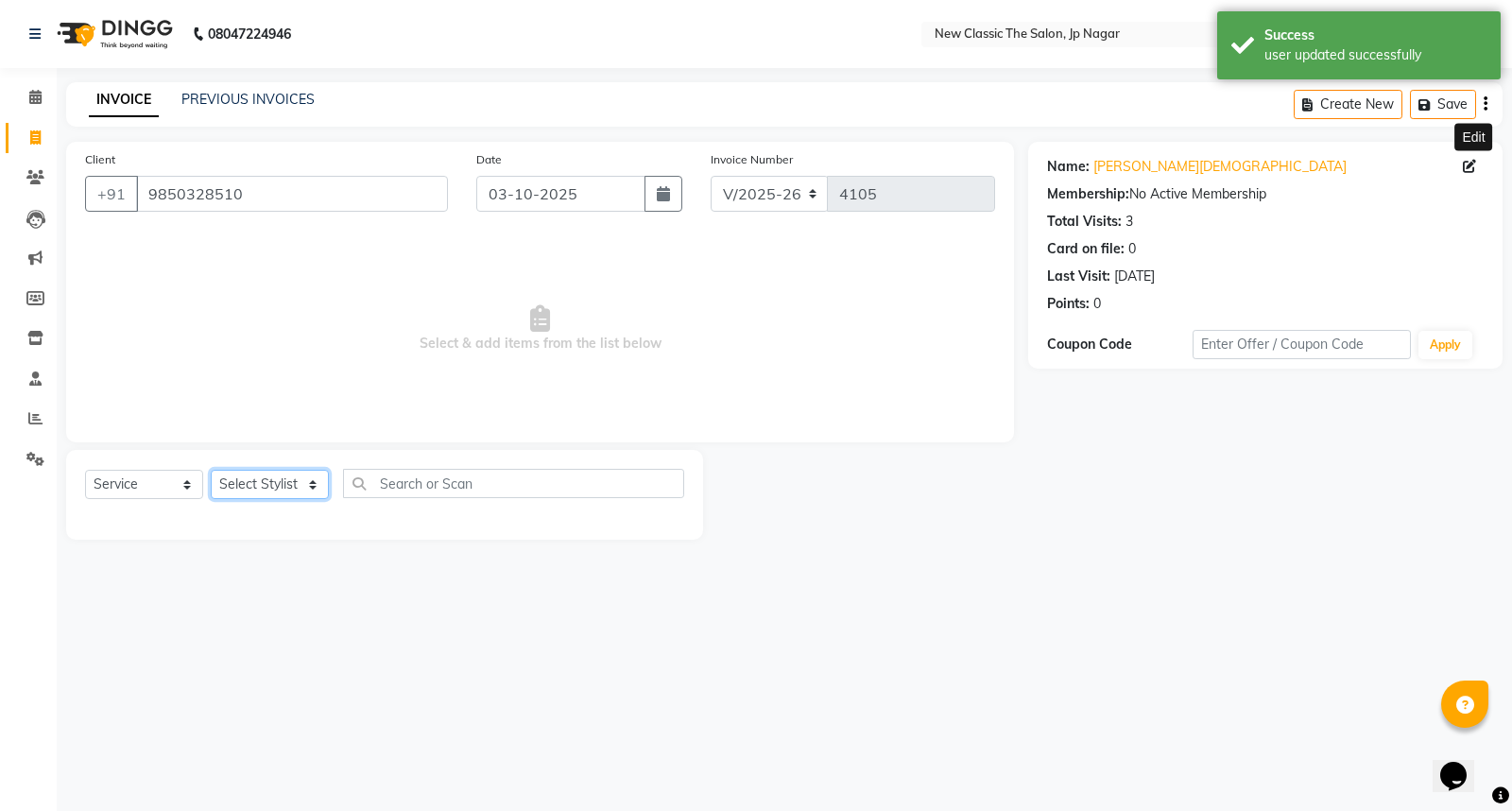
click at [253, 480] on select "Select Stylist Amit [PERSON_NAME] [PERSON_NAME] [PERSON_NAME] Manager [PERSON_N…" at bounding box center [270, 485] width 119 height 30
select select "77556"
click at [210, 471] on select "Select Stylist Amit [PERSON_NAME] [PERSON_NAME] [PERSON_NAME] Manager [PERSON_N…" at bounding box center [270, 485] width 119 height 30
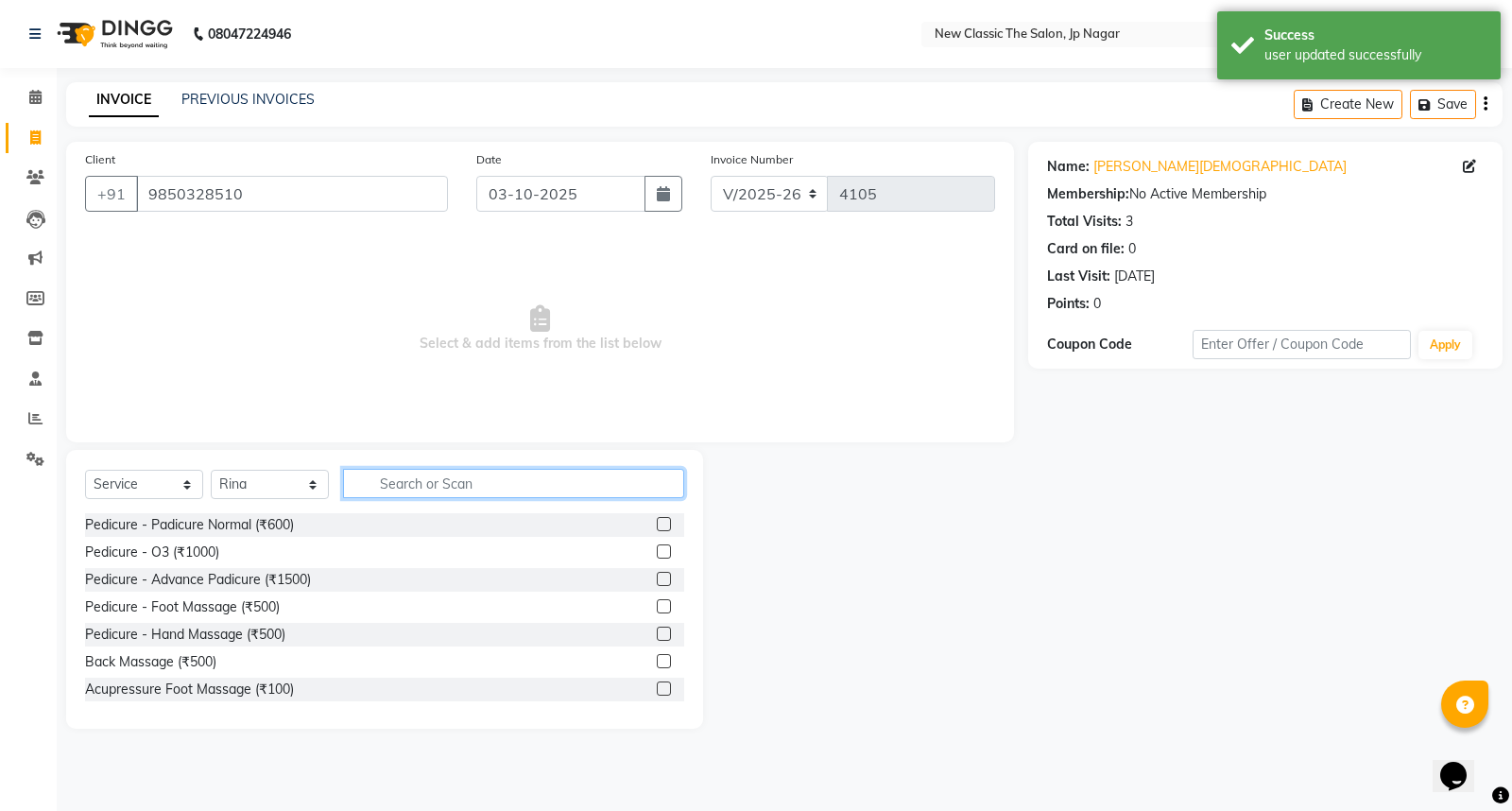
click at [450, 483] on input "text" at bounding box center [513, 484] width 341 height 30
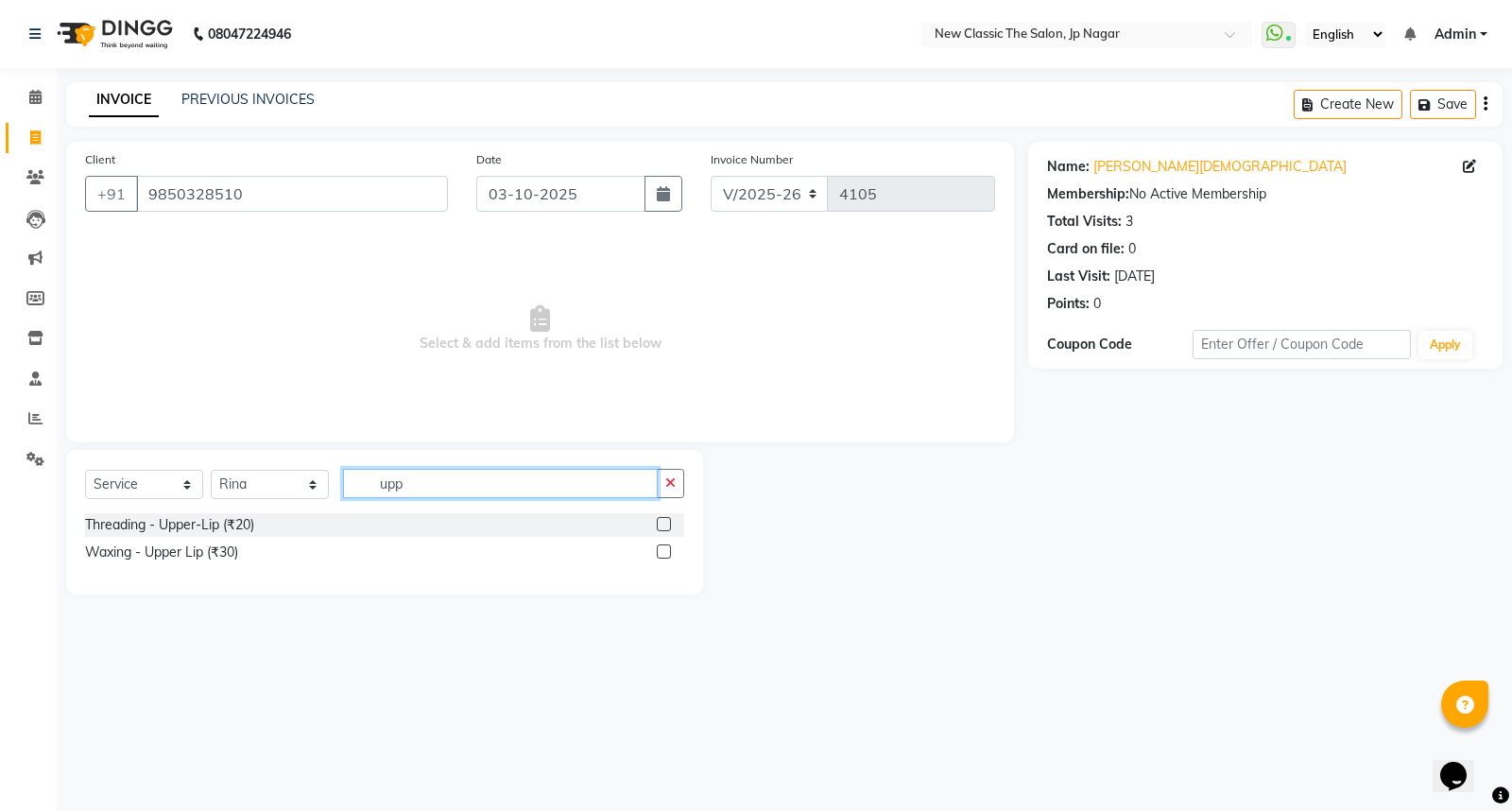
type input "upp"
click at [658, 525] on label at bounding box center [664, 524] width 14 height 14
click at [658, 525] on input "checkbox" at bounding box center [663, 525] width 12 height 12
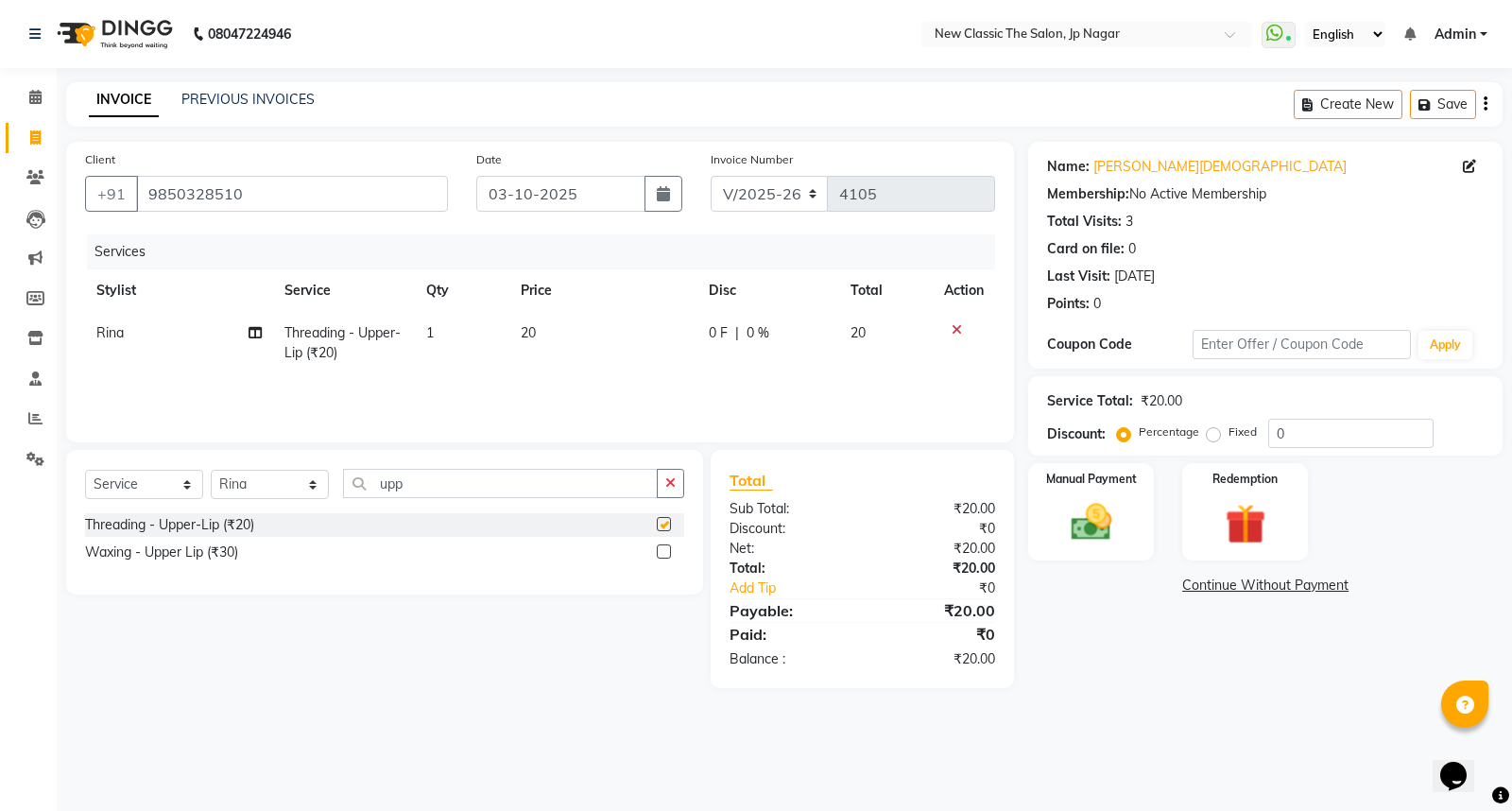
checkbox input "false"
click at [673, 480] on icon "button" at bounding box center [671, 482] width 11 height 13
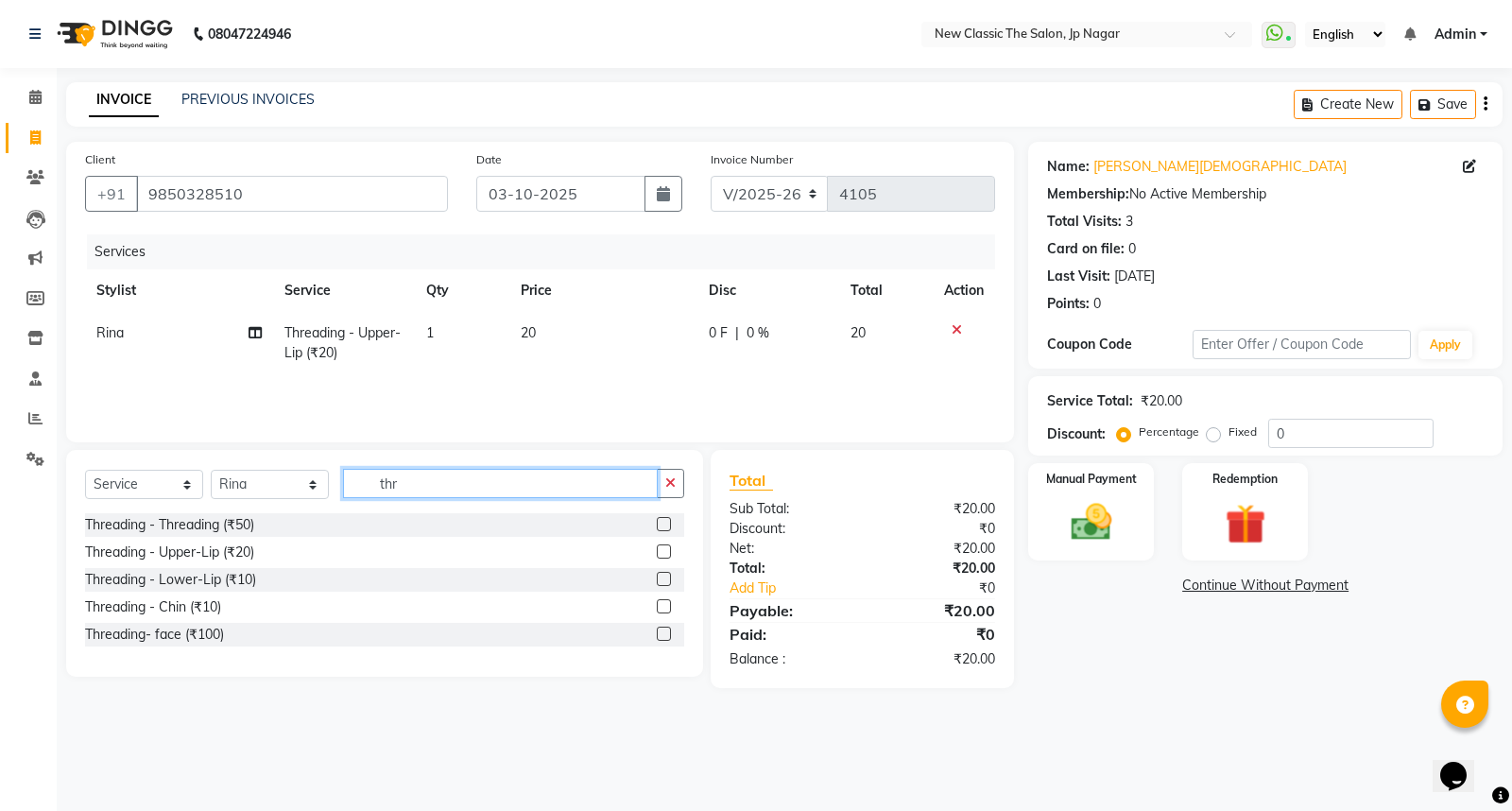
type input "thr"
click at [664, 577] on label at bounding box center [664, 579] width 14 height 14
click at [664, 577] on input "checkbox" at bounding box center [663, 580] width 12 height 12
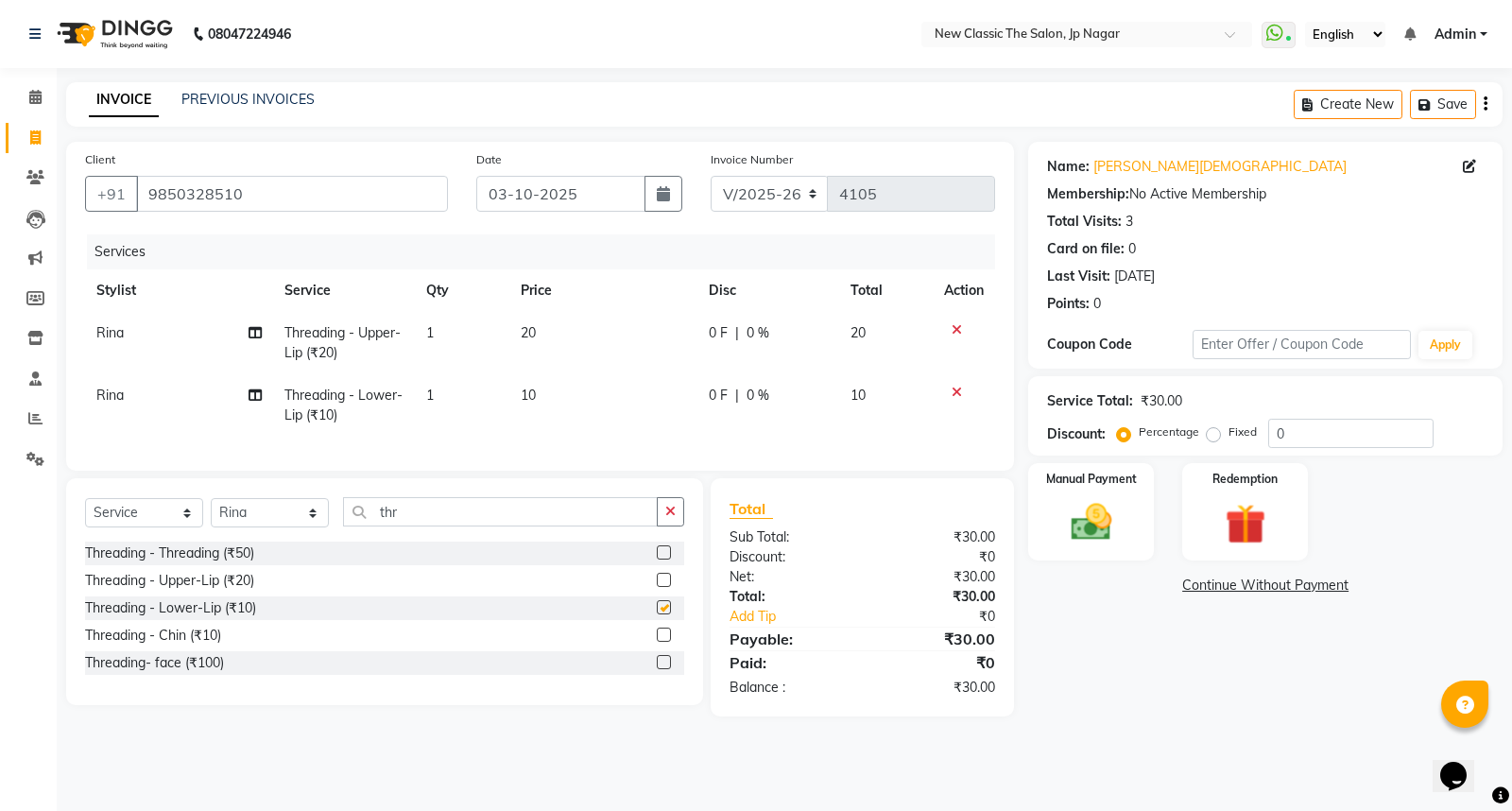
checkbox input "false"
click at [660, 642] on label at bounding box center [664, 634] width 14 height 14
click at [660, 642] on input "checkbox" at bounding box center [663, 635] width 12 height 12
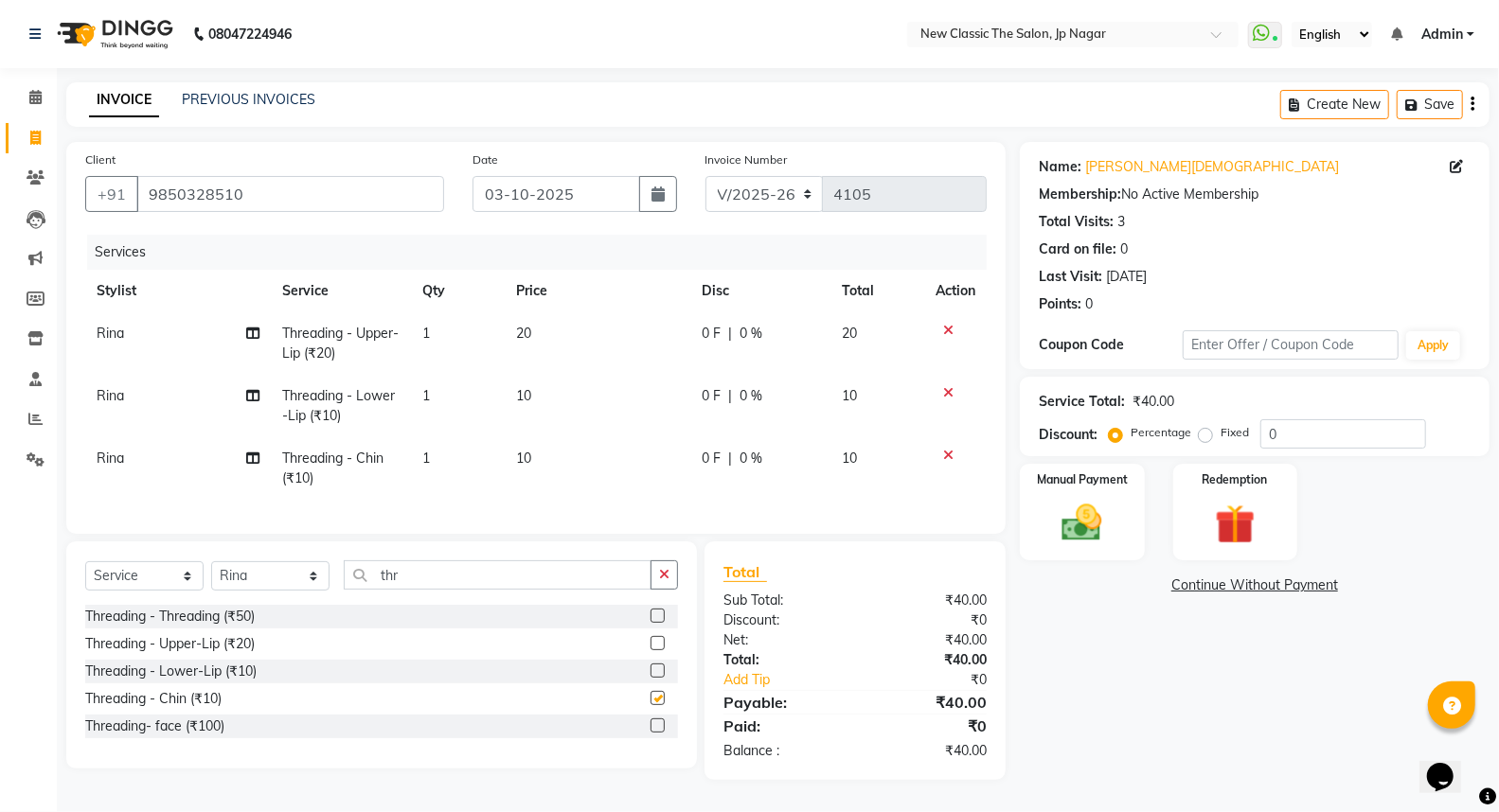
checkbox input "false"
click at [1084, 520] on img at bounding box center [1081, 522] width 67 height 48
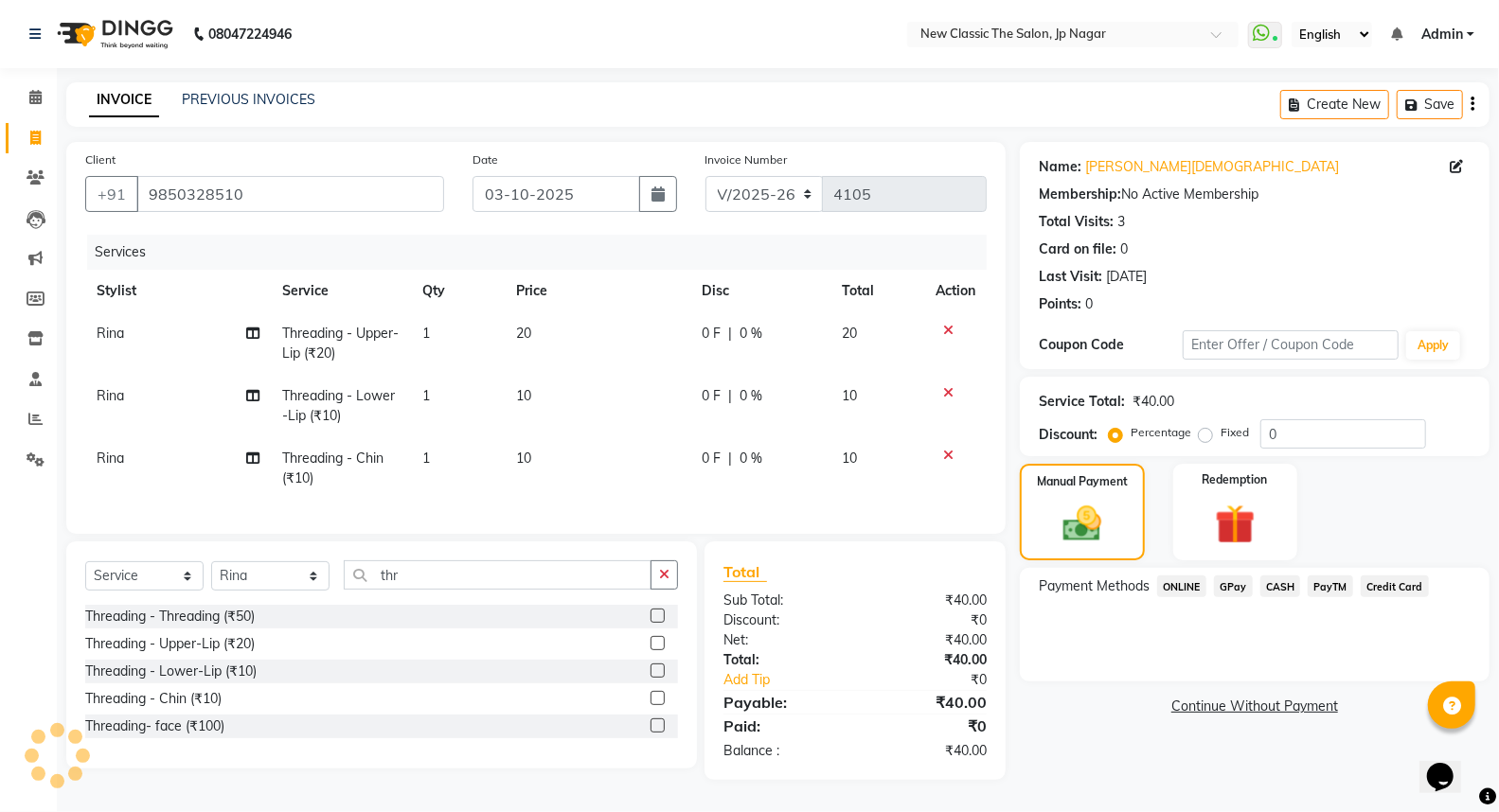
drag, startPoint x: 1284, startPoint y: 584, endPoint x: 1286, endPoint y: 604, distance: 20.1
click at [1284, 592] on span "CASH" at bounding box center [1280, 586] width 41 height 22
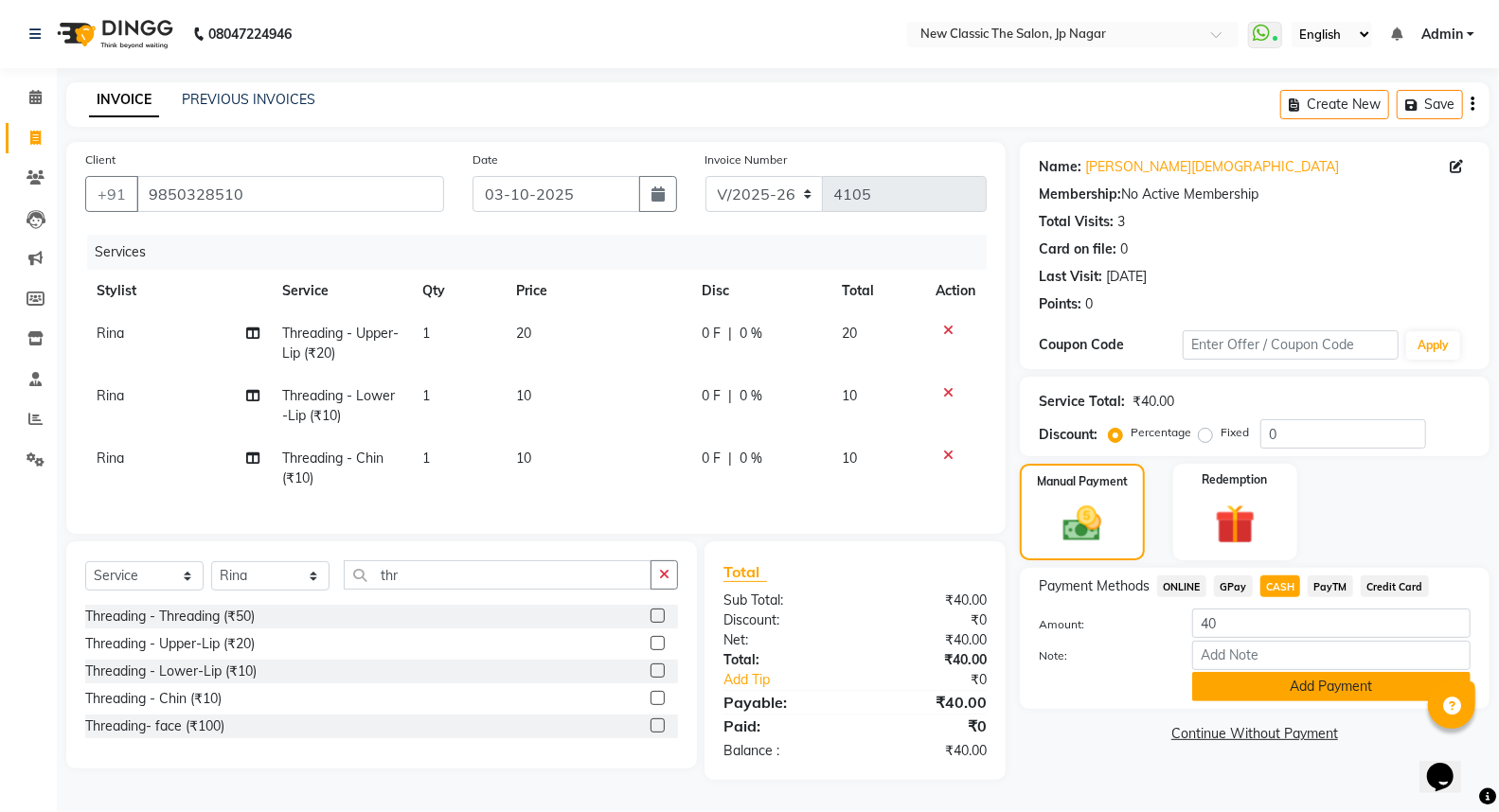
click at [1299, 692] on button "Add Payment" at bounding box center [1331, 686] width 278 height 30
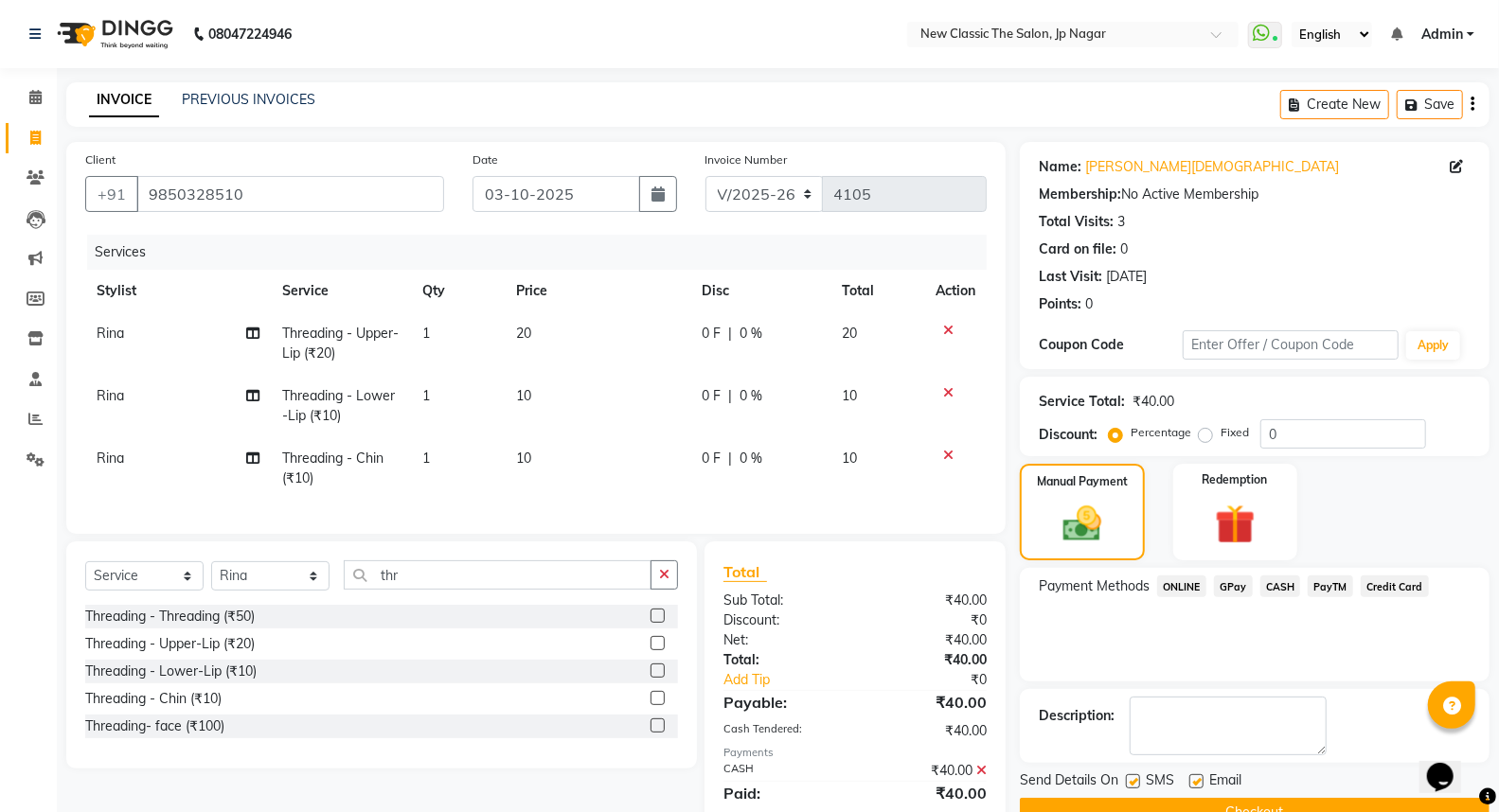
drag, startPoint x: 1242, startPoint y: 808, endPoint x: 1235, endPoint y: 792, distance: 17.5
click at [1242, 806] on button "Checkout" at bounding box center [1255, 813] width 470 height 30
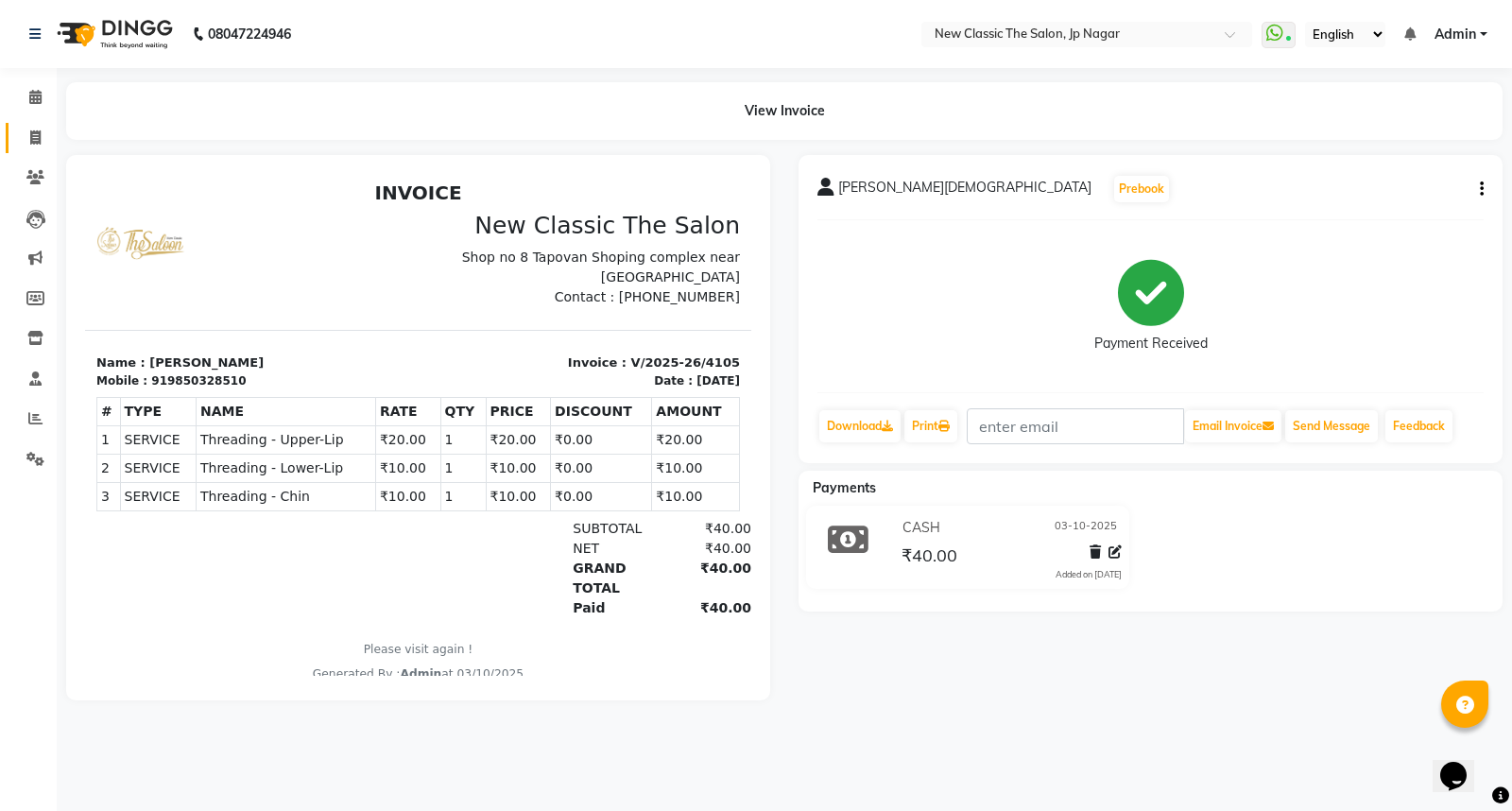
click at [32, 140] on icon at bounding box center [36, 137] width 11 height 14
select select "service"
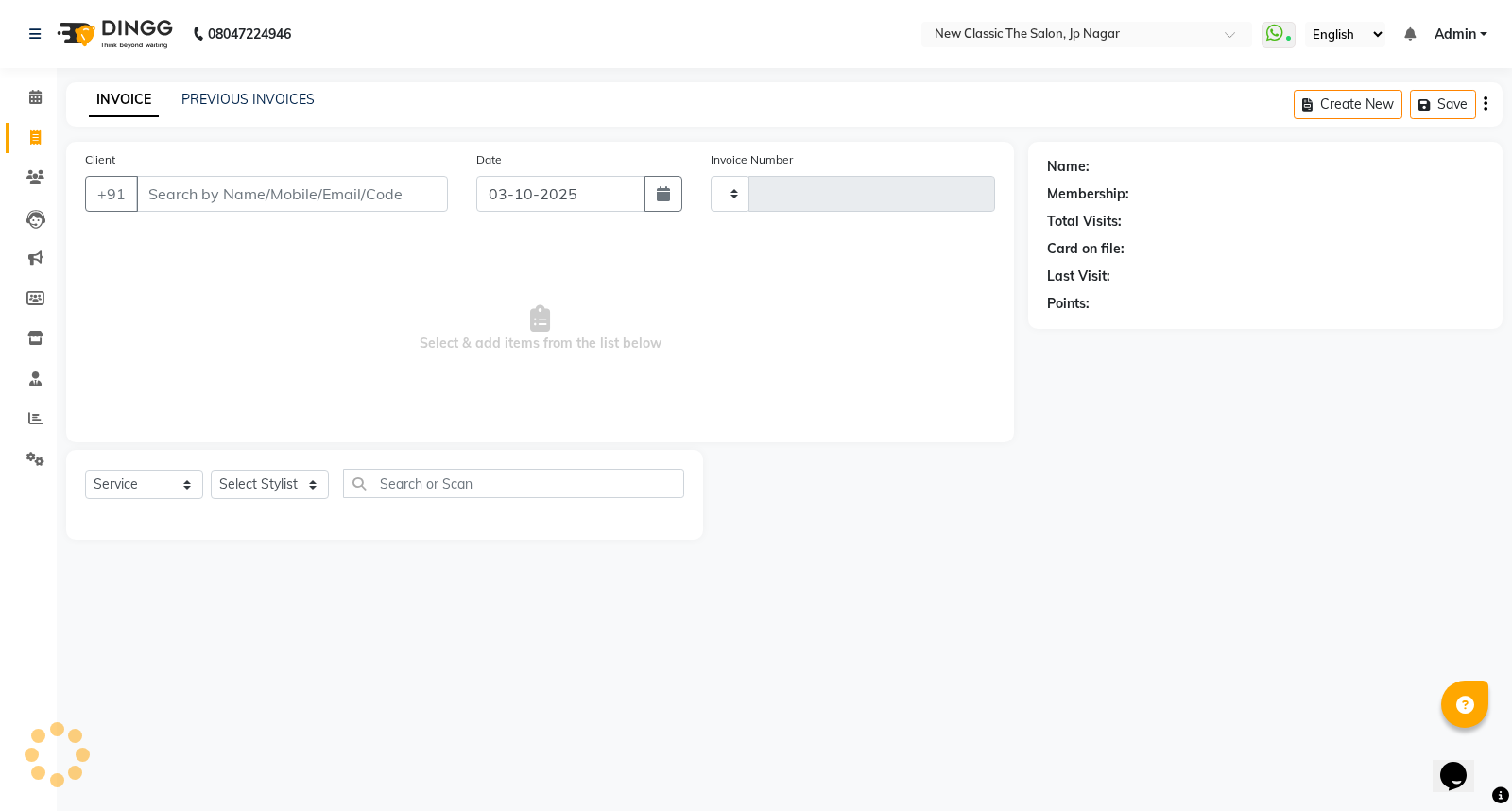
type input "4106"
select select "4678"
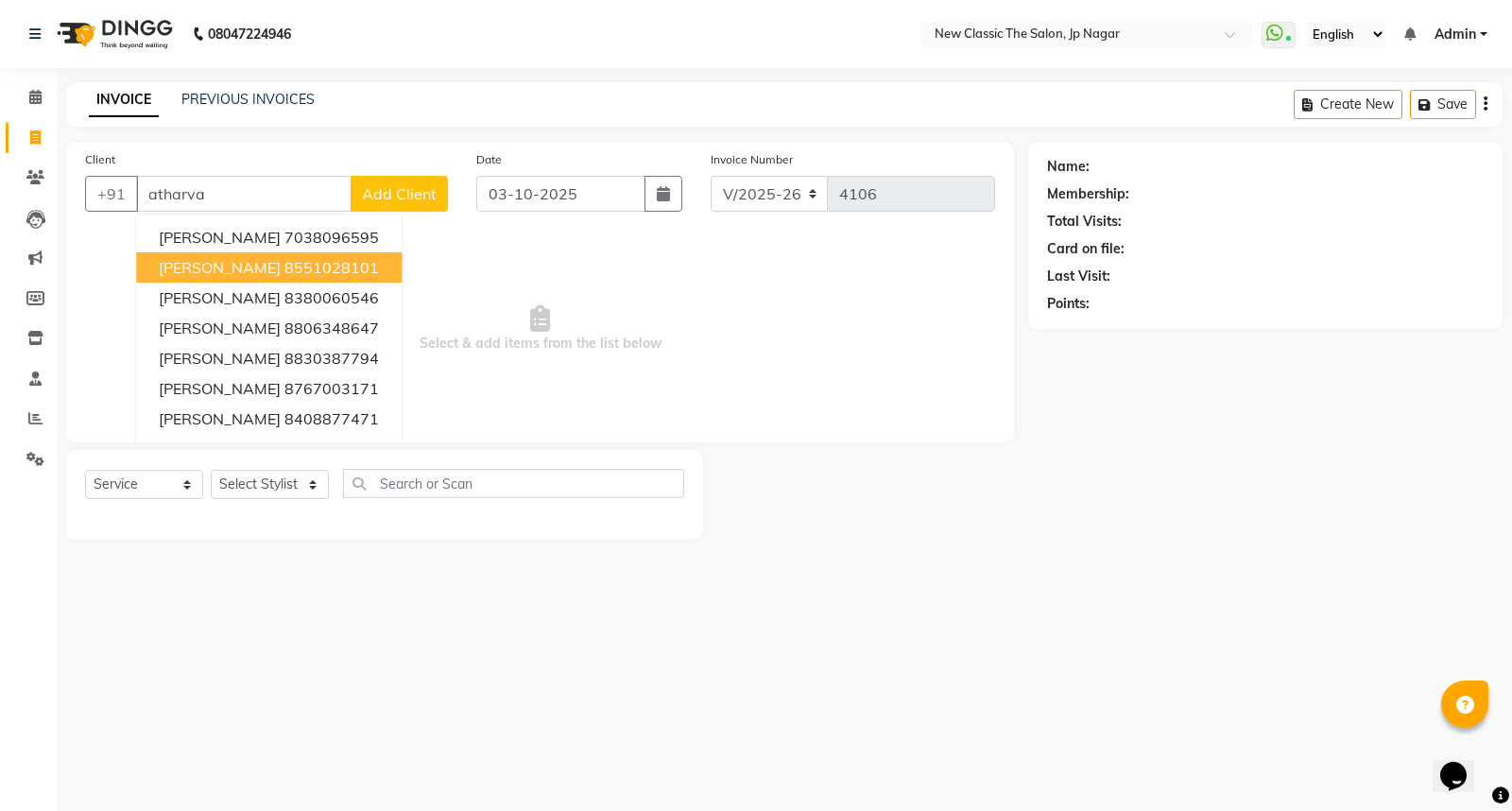
click at [289, 261] on ngb-highlight "8551028101" at bounding box center [332, 267] width 95 height 19
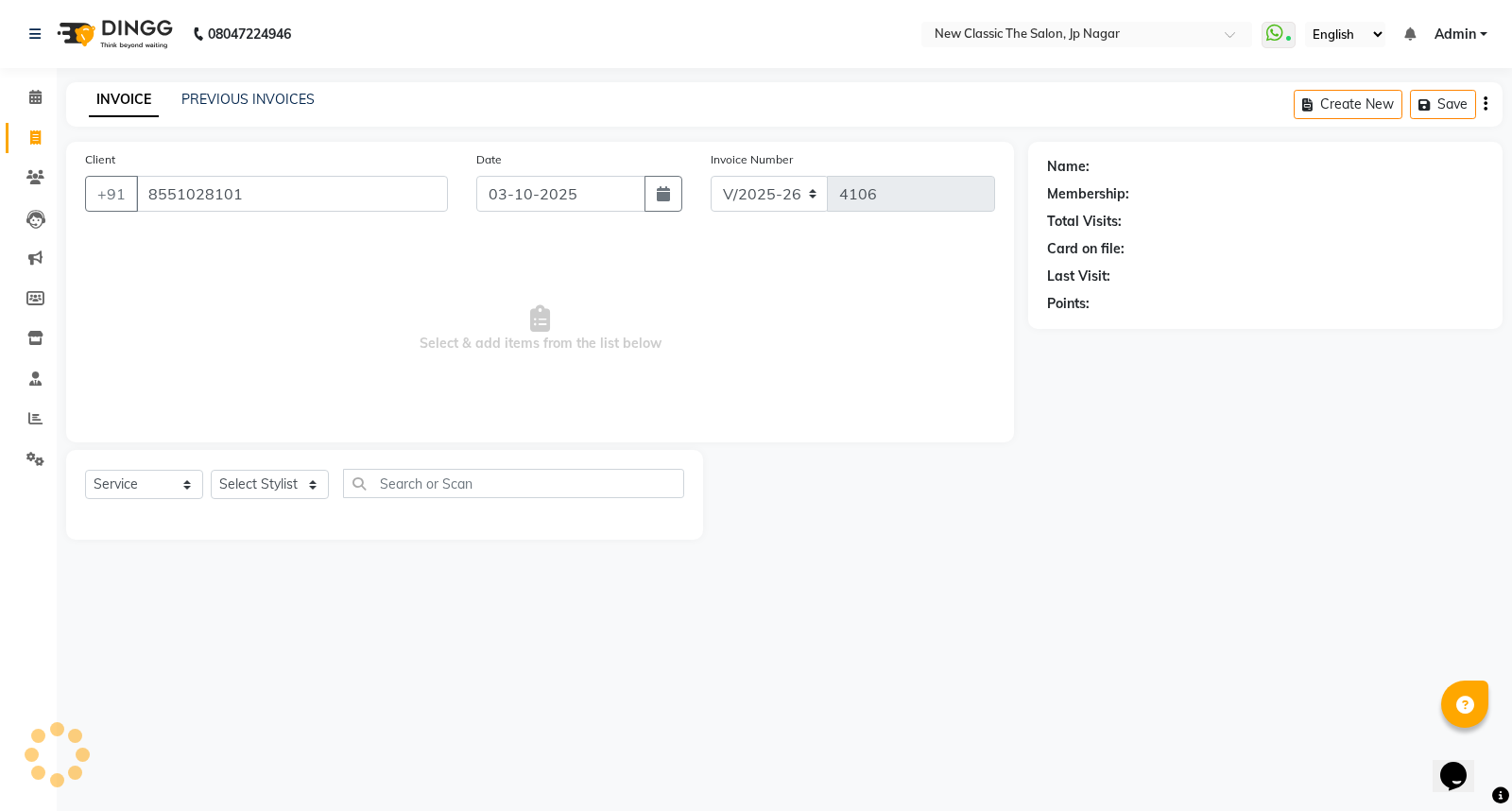
type input "8551028101"
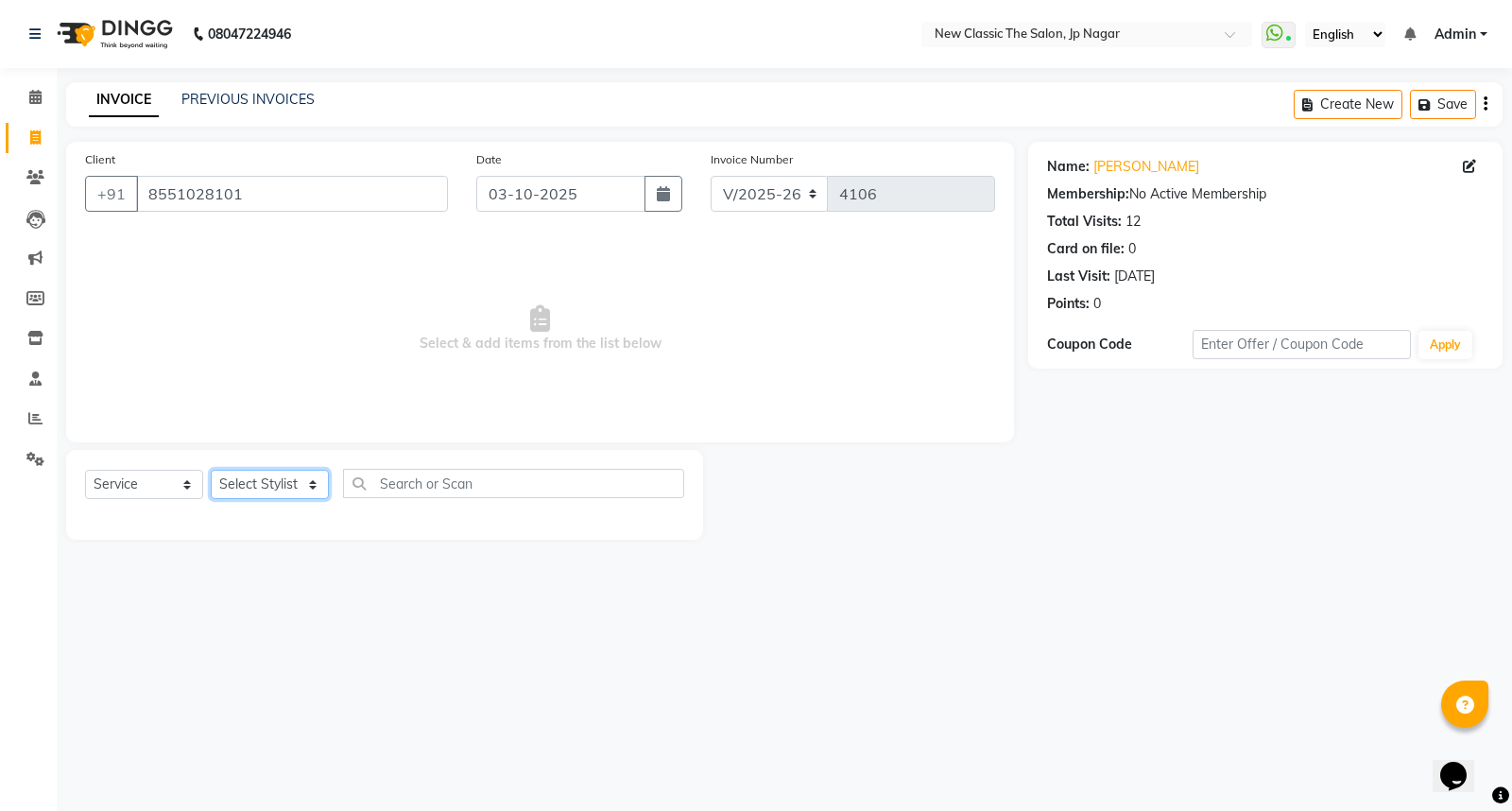
click at [268, 484] on select "Select Stylist Amit [PERSON_NAME] [PERSON_NAME] [PERSON_NAME] Manager [PERSON_N…" at bounding box center [270, 485] width 119 height 30
select select "27780"
click at [210, 471] on select "Select Stylist Amit [PERSON_NAME] [PERSON_NAME] [PERSON_NAME] Manager [PERSON_N…" at bounding box center [270, 485] width 119 height 30
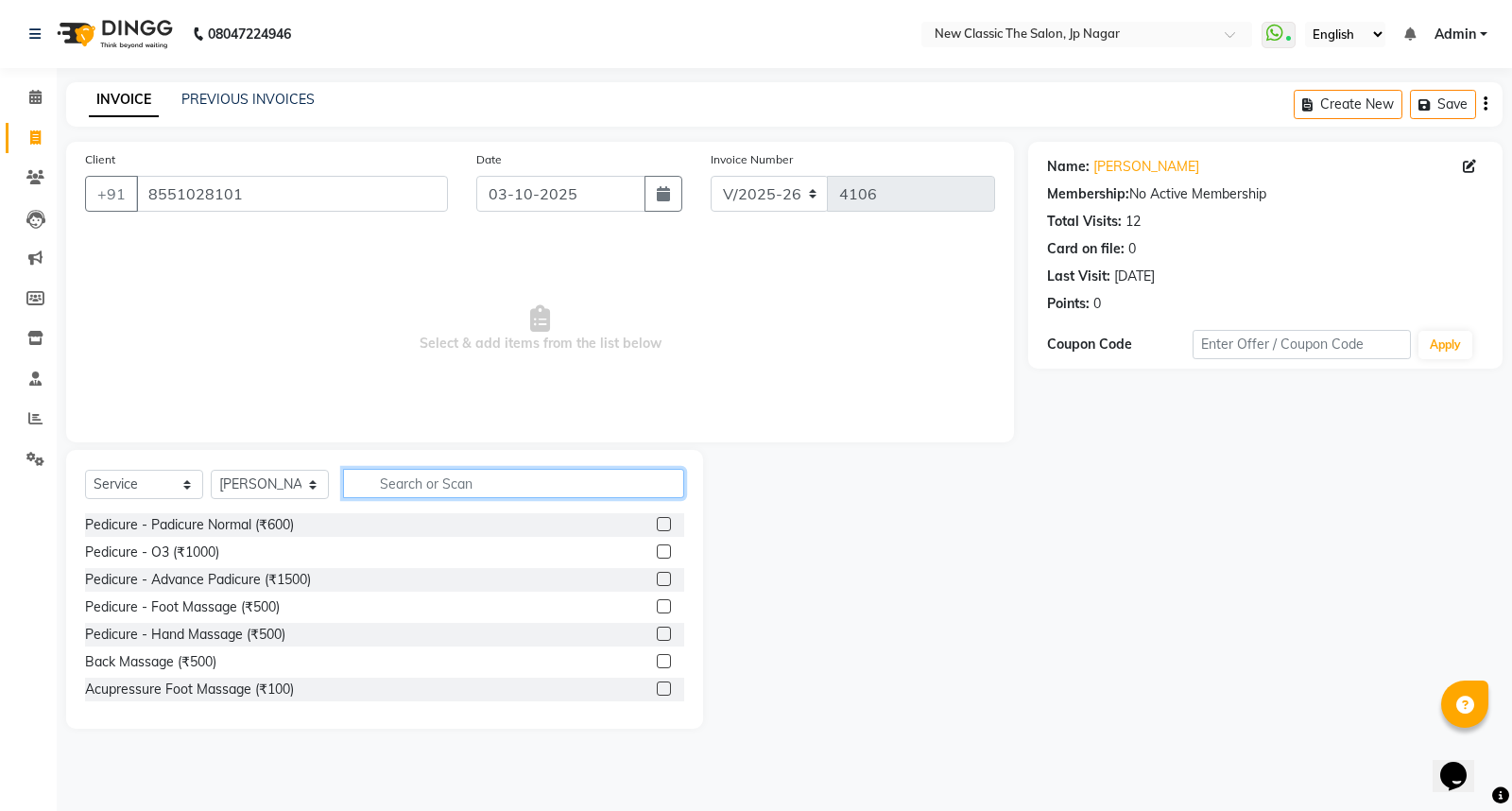
click at [488, 485] on input "text" at bounding box center [513, 484] width 341 height 30
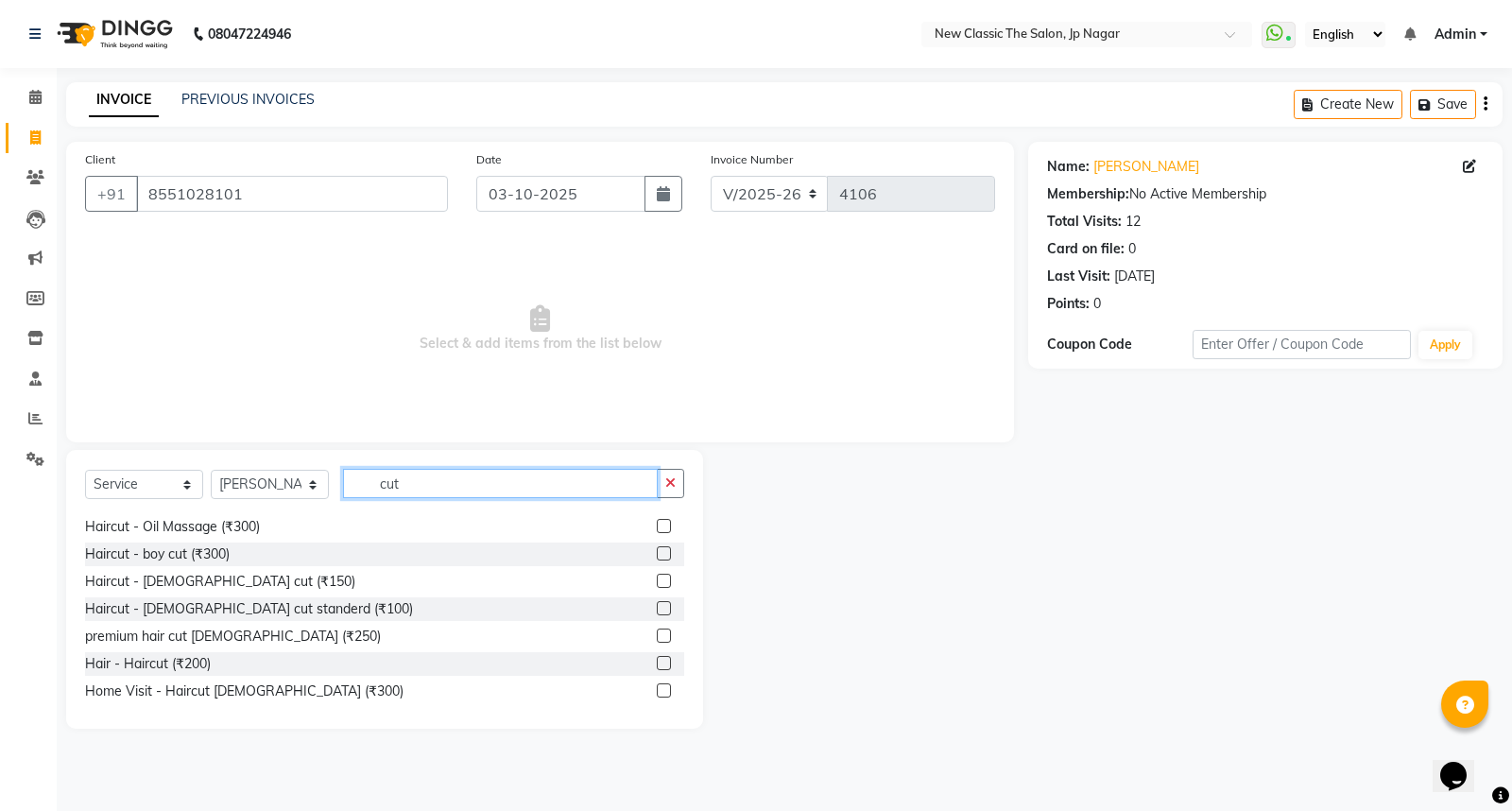
scroll to position [166, 0]
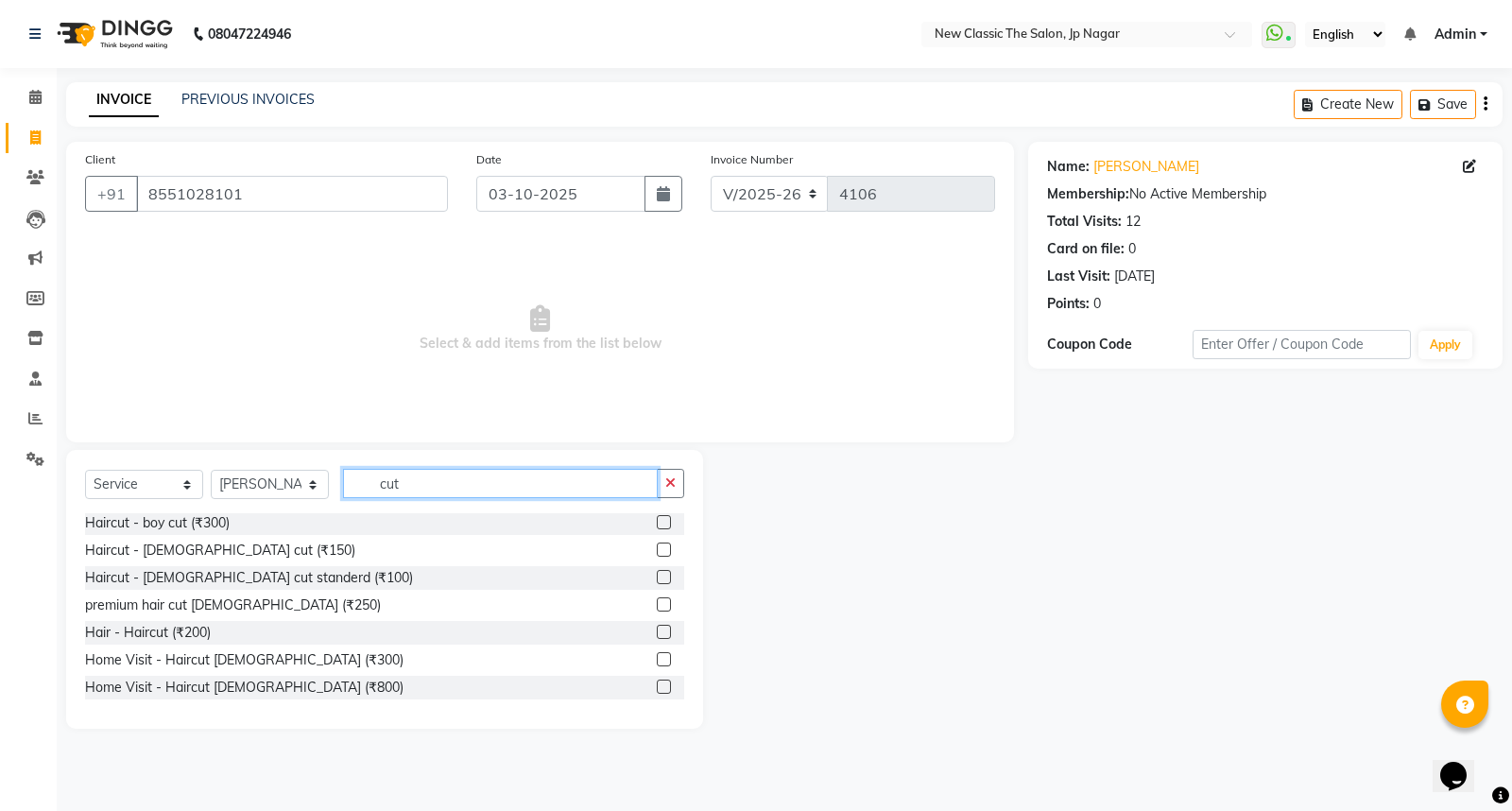
type input "cut"
click at [657, 625] on label at bounding box center [664, 632] width 14 height 14
click at [657, 626] on input "checkbox" at bounding box center [663, 632] width 12 height 12
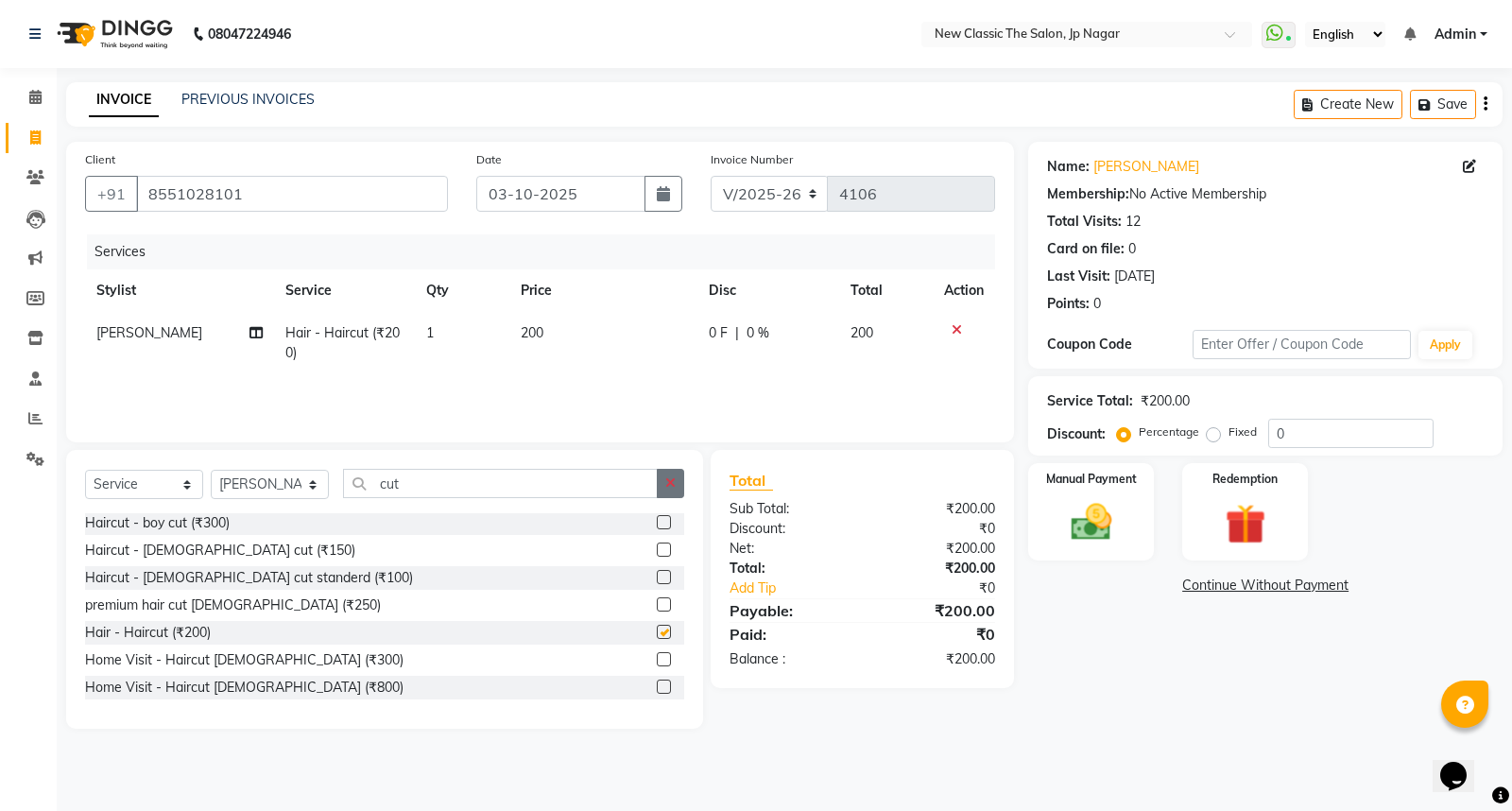
checkbox input "false"
click at [675, 478] on icon "button" at bounding box center [671, 482] width 11 height 13
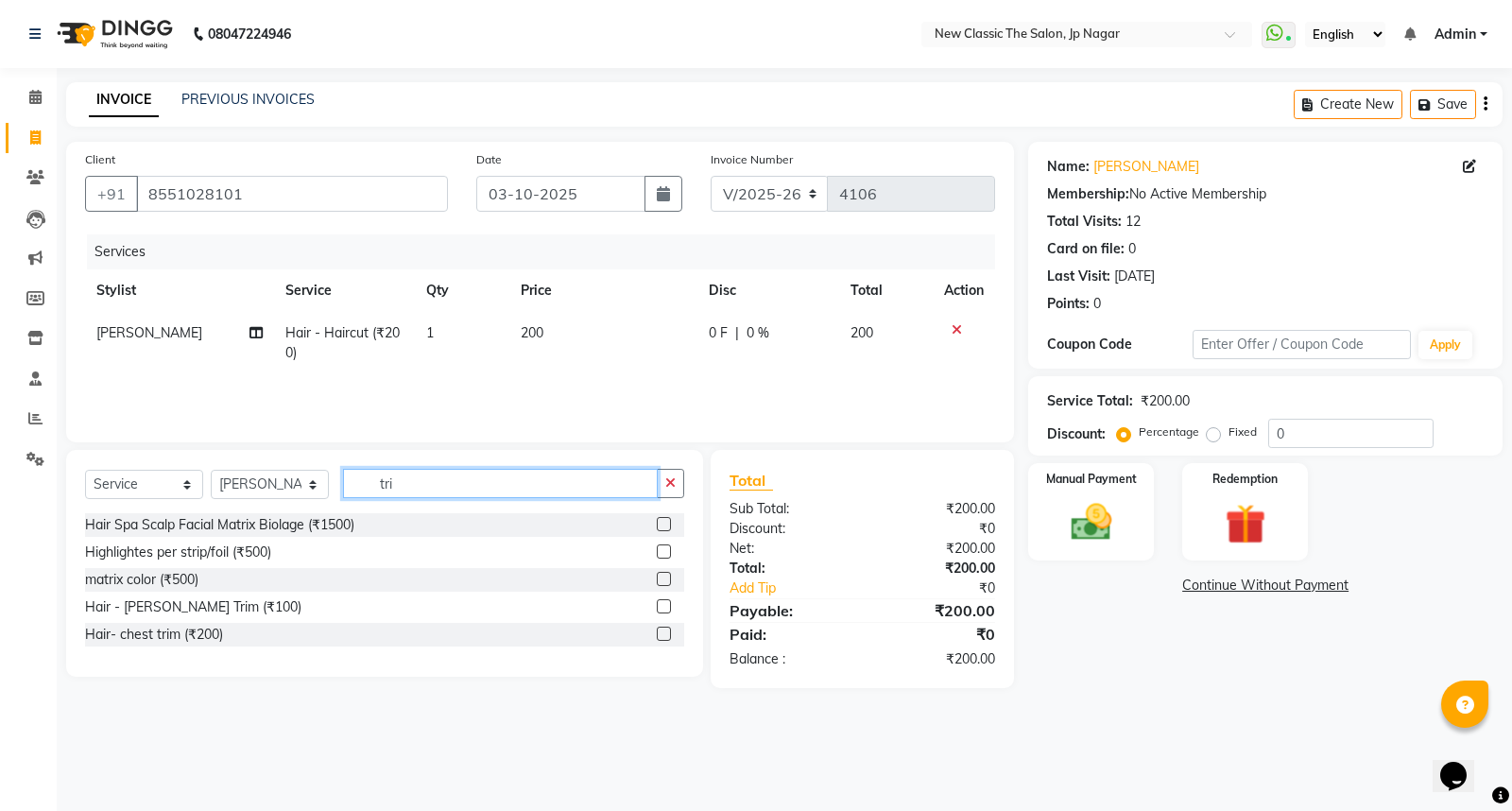
scroll to position [0, 0]
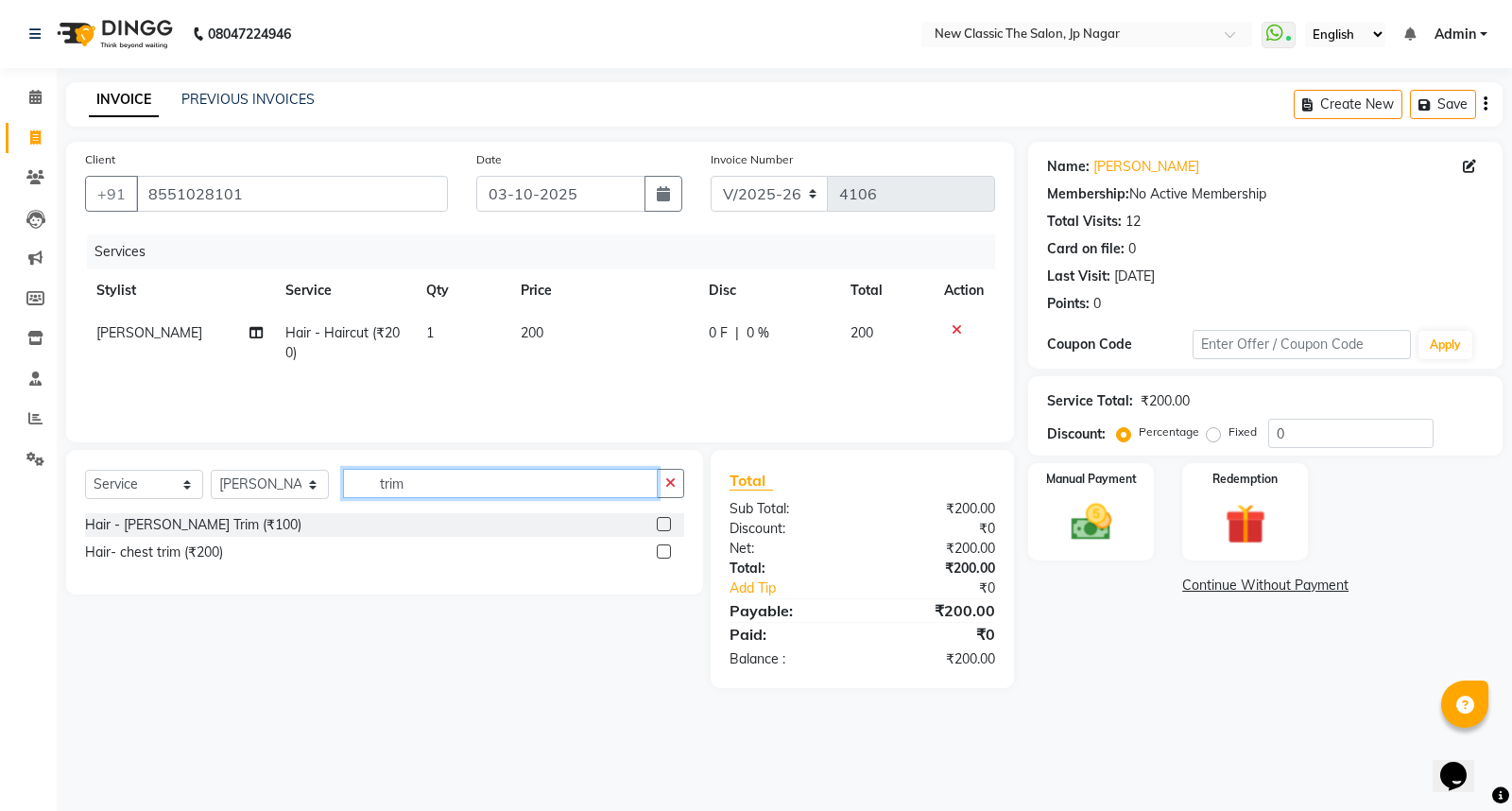
type input "trim"
click at [662, 526] on label at bounding box center [664, 524] width 14 height 14
click at [662, 526] on input "checkbox" at bounding box center [663, 525] width 12 height 12
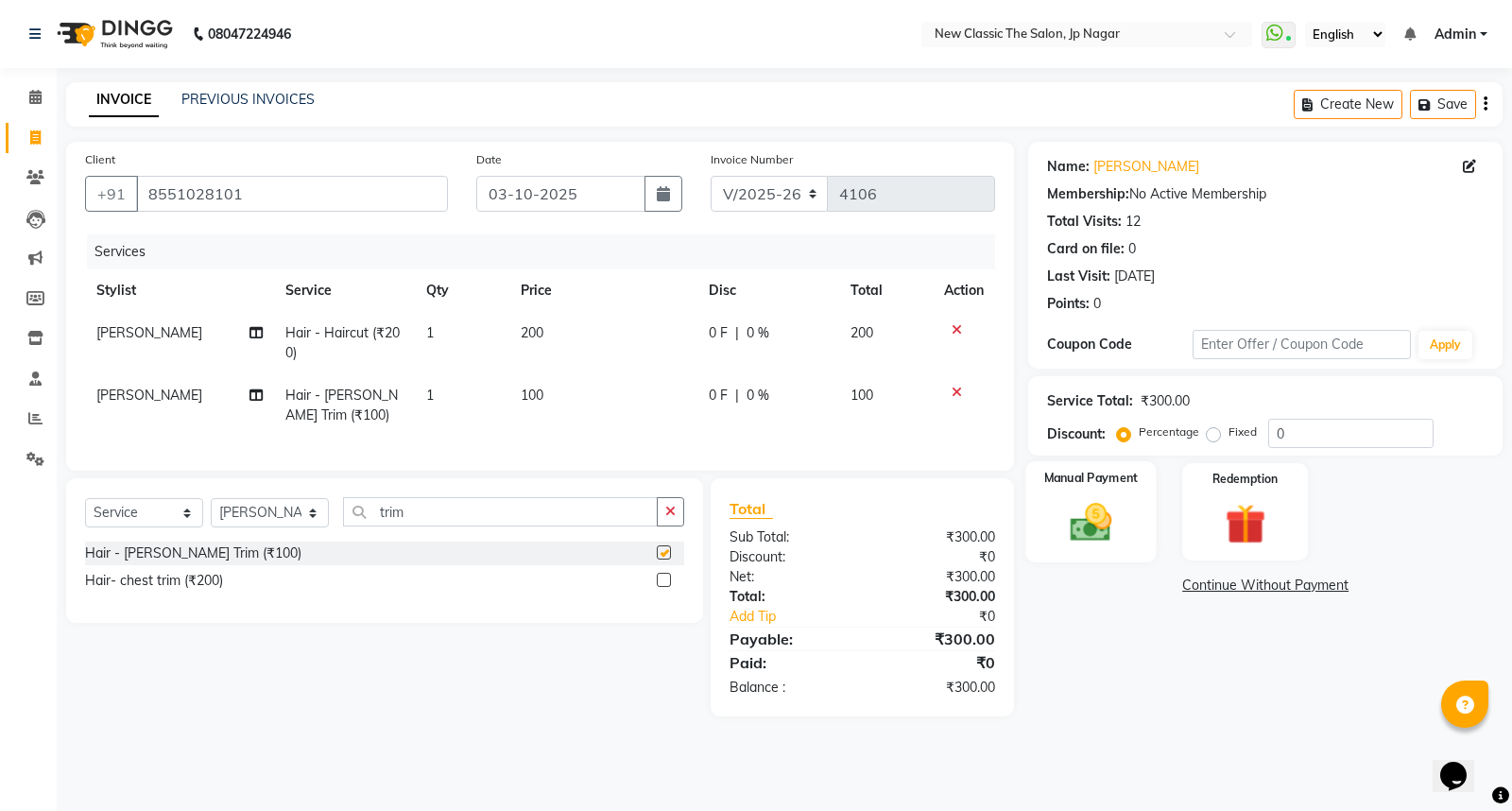
checkbox input "false"
click at [1097, 526] on img at bounding box center [1091, 522] width 68 height 48
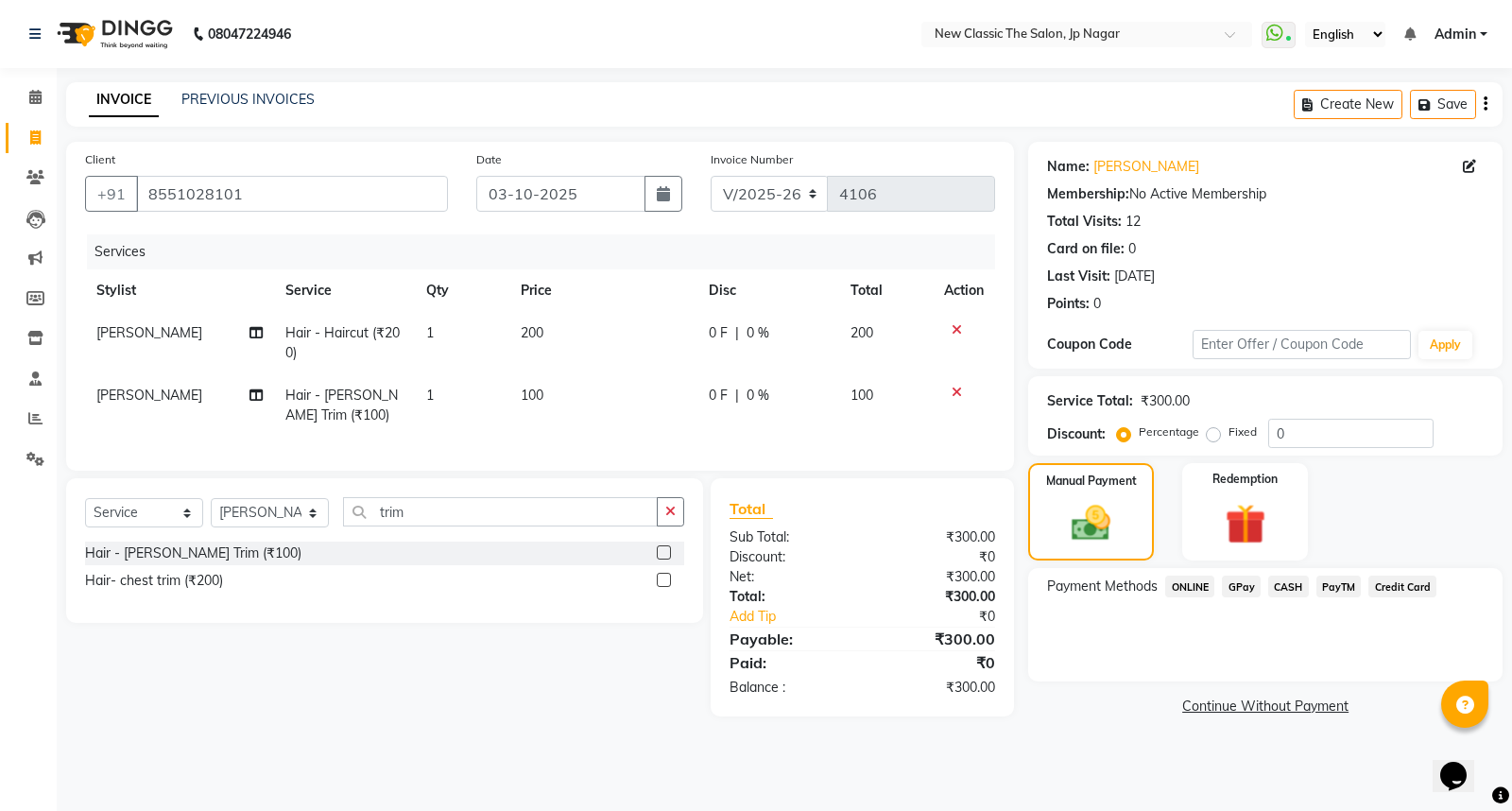
click at [1198, 586] on span "ONLINE" at bounding box center [1190, 587] width 49 height 22
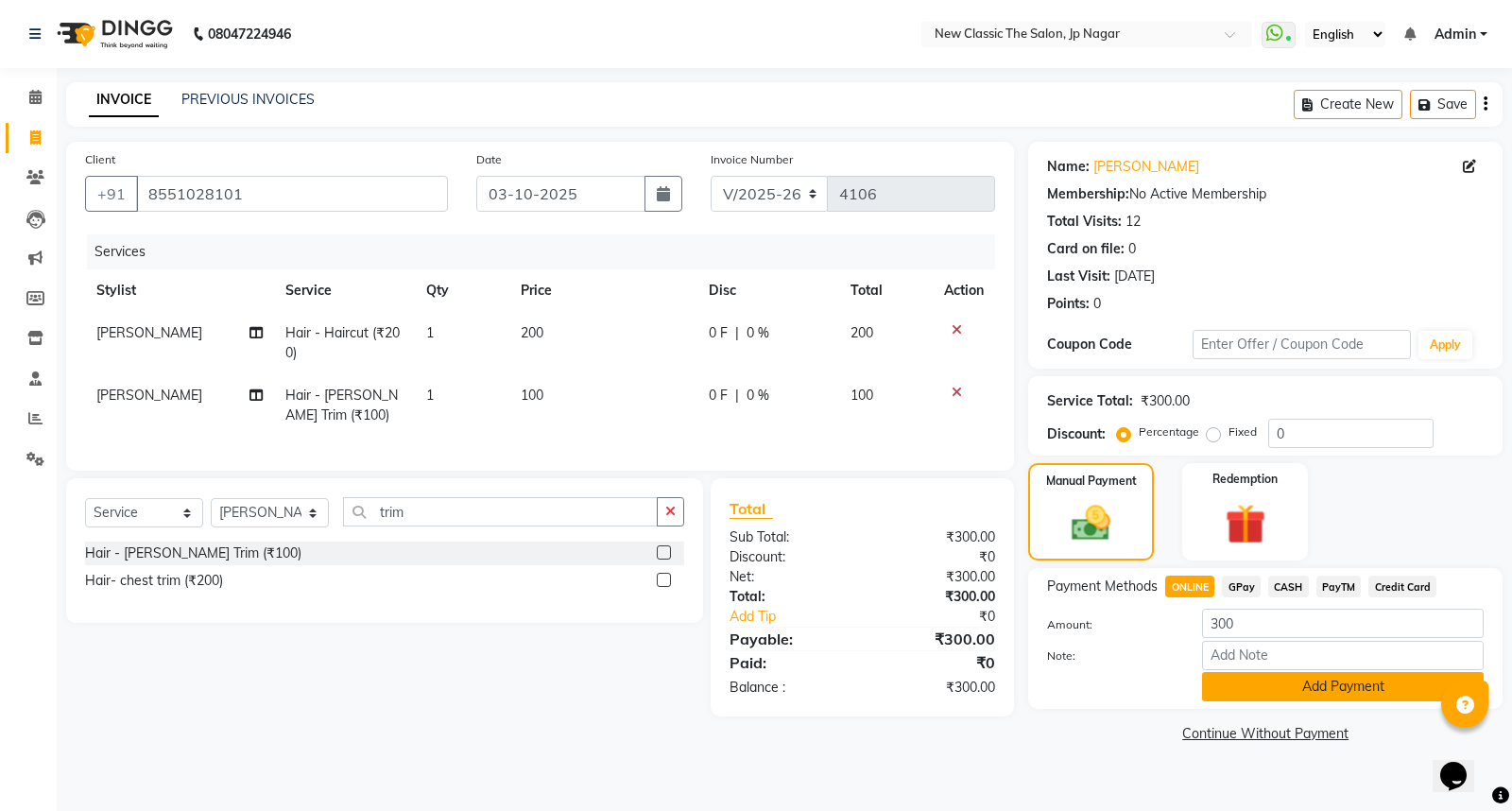
click at [1233, 685] on button "Add Payment" at bounding box center [1342, 687] width 281 height 30
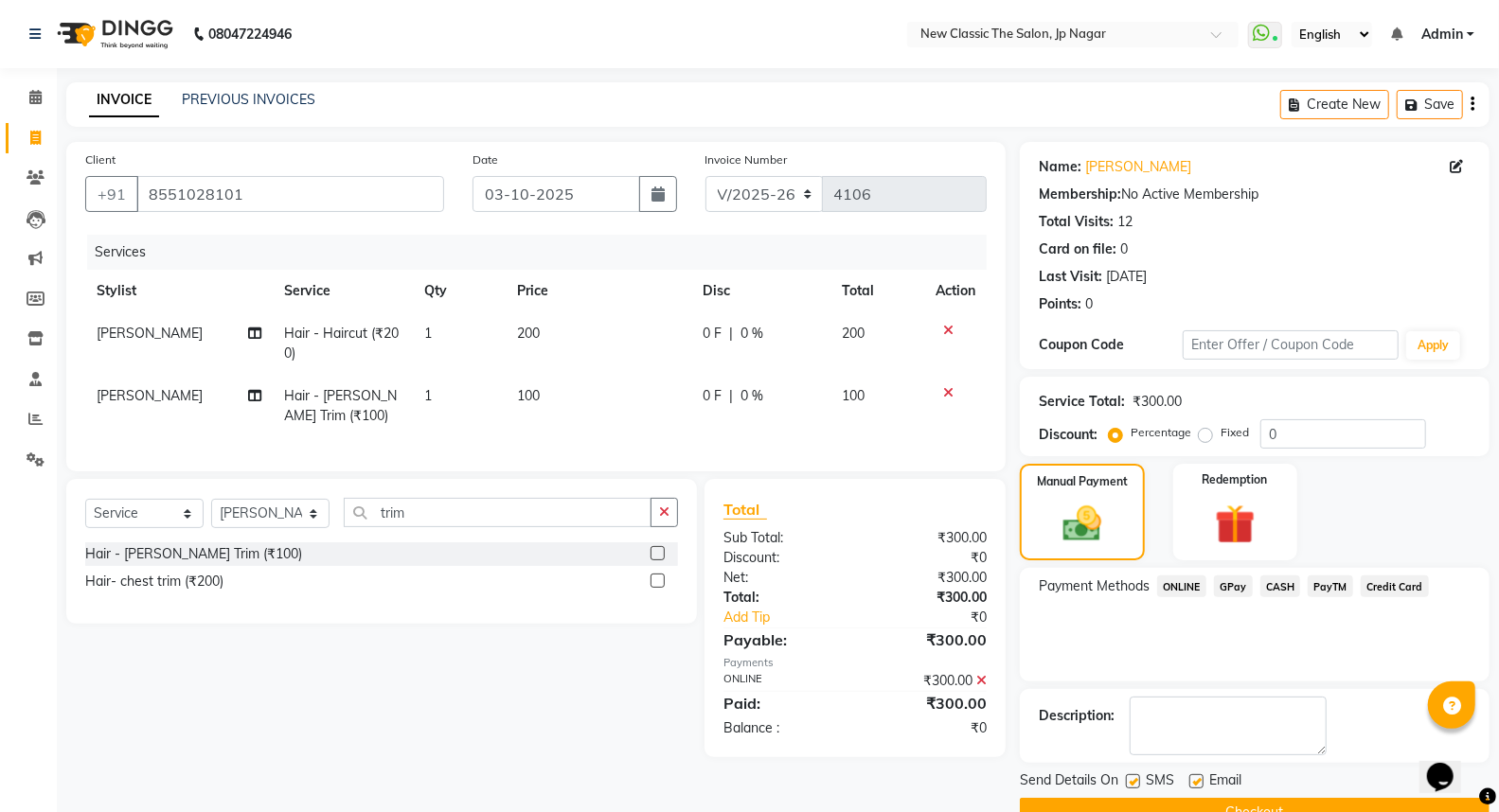
click at [1190, 805] on button "Checkout" at bounding box center [1255, 813] width 470 height 30
